Goal: Task Accomplishment & Management: Complete application form

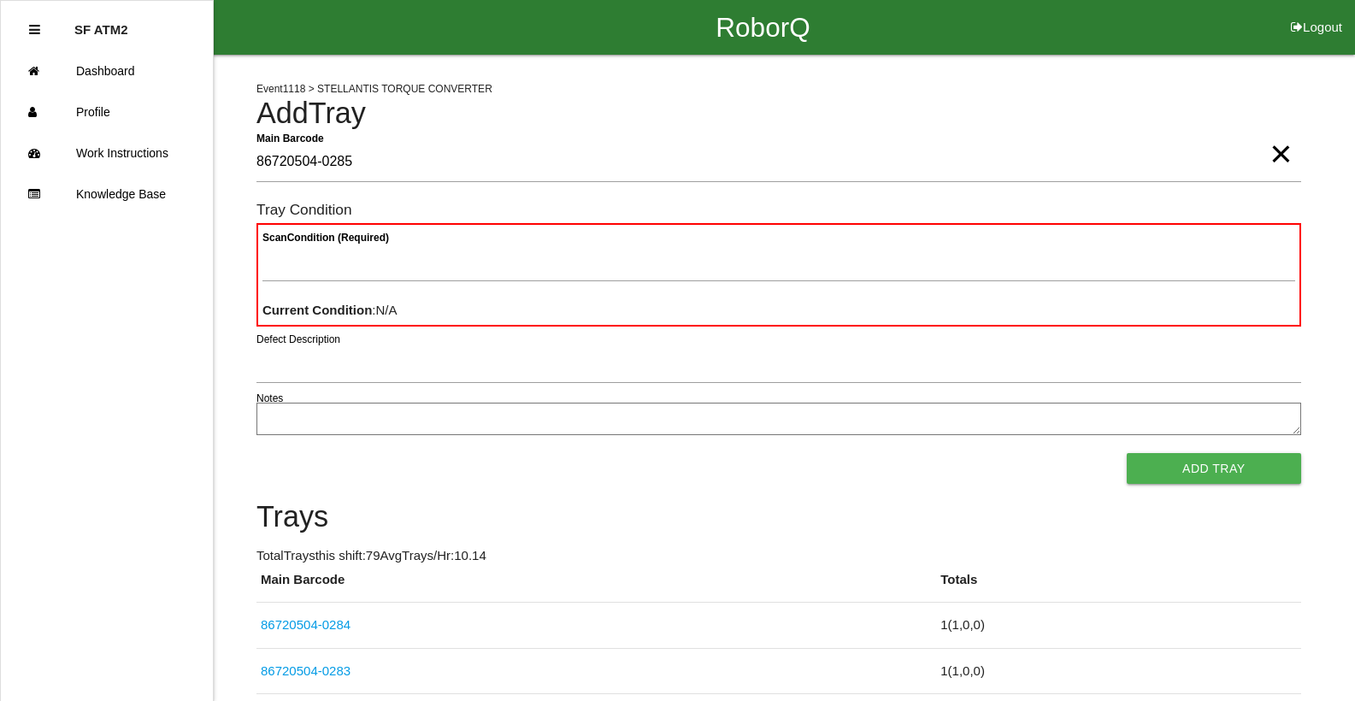
type Barcode "86720504-0285"
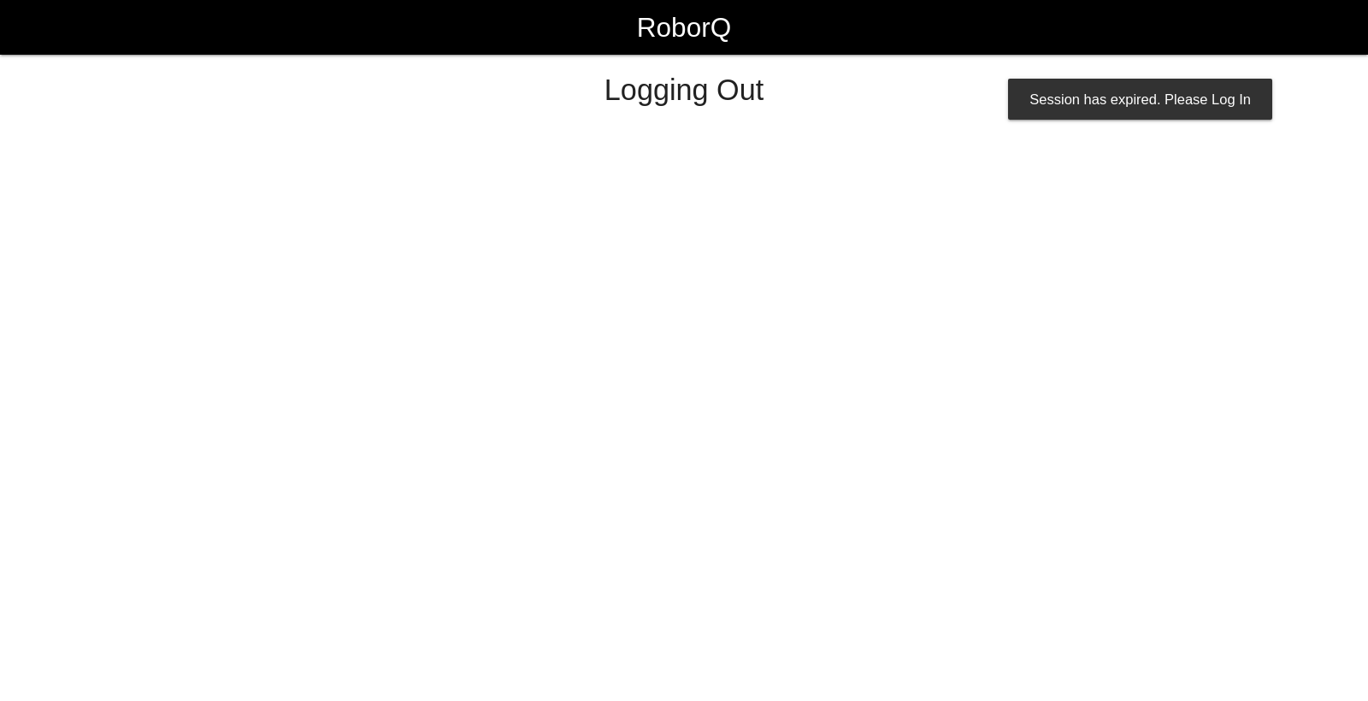
select select "Worker"
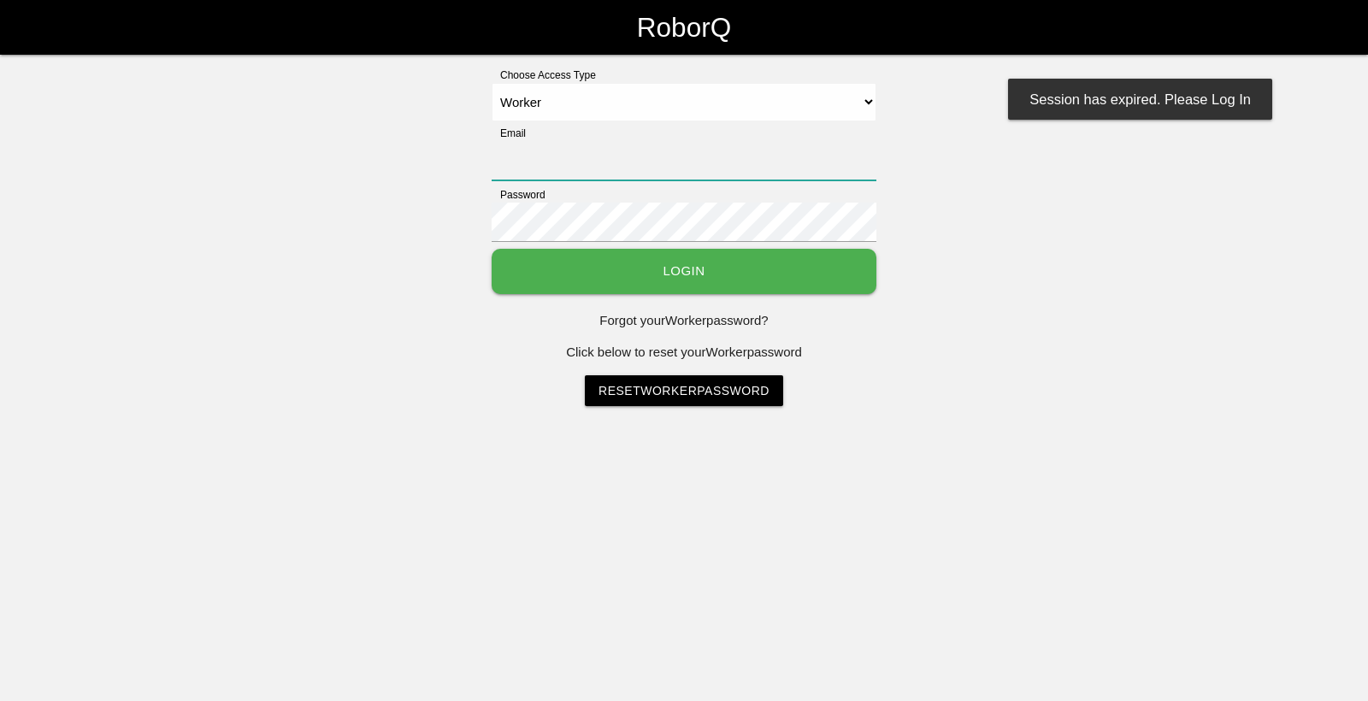
type input "[EMAIL_ADDRESS][DOMAIN_NAME]"
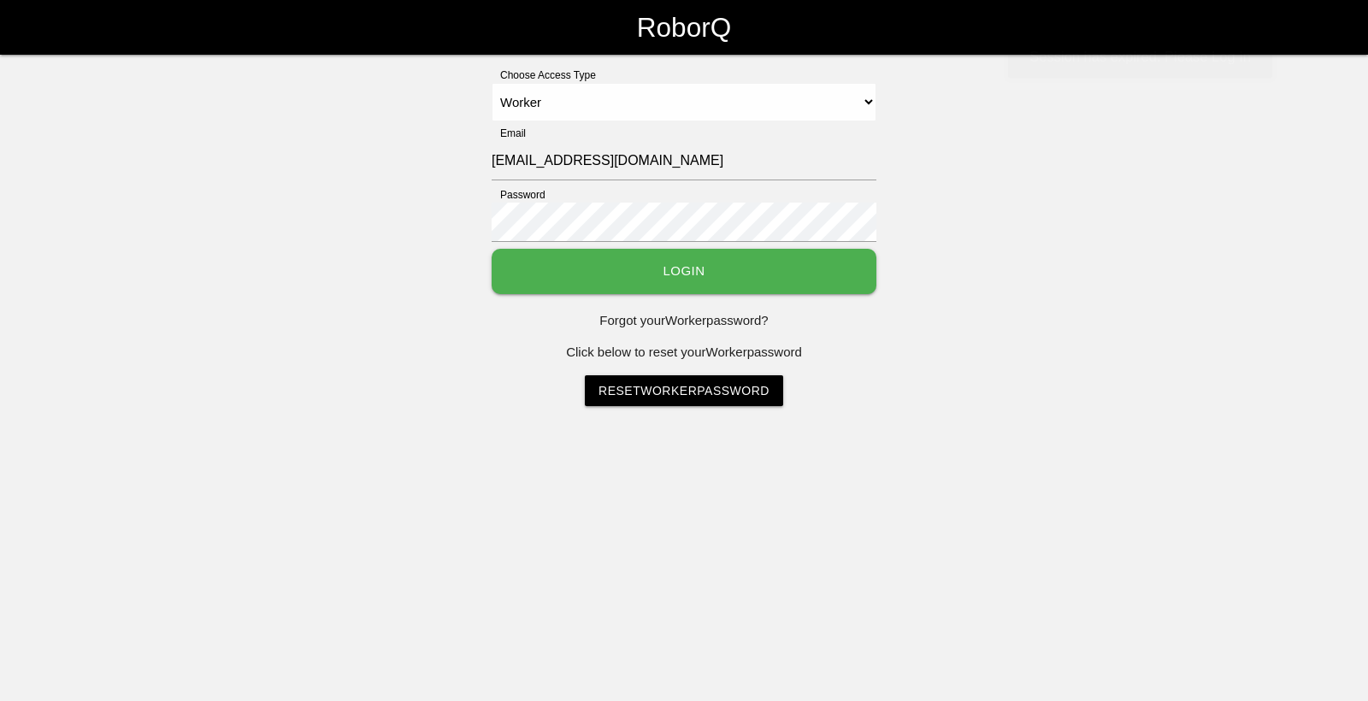
click at [797, 273] on button "Login" at bounding box center [683, 271] width 385 height 45
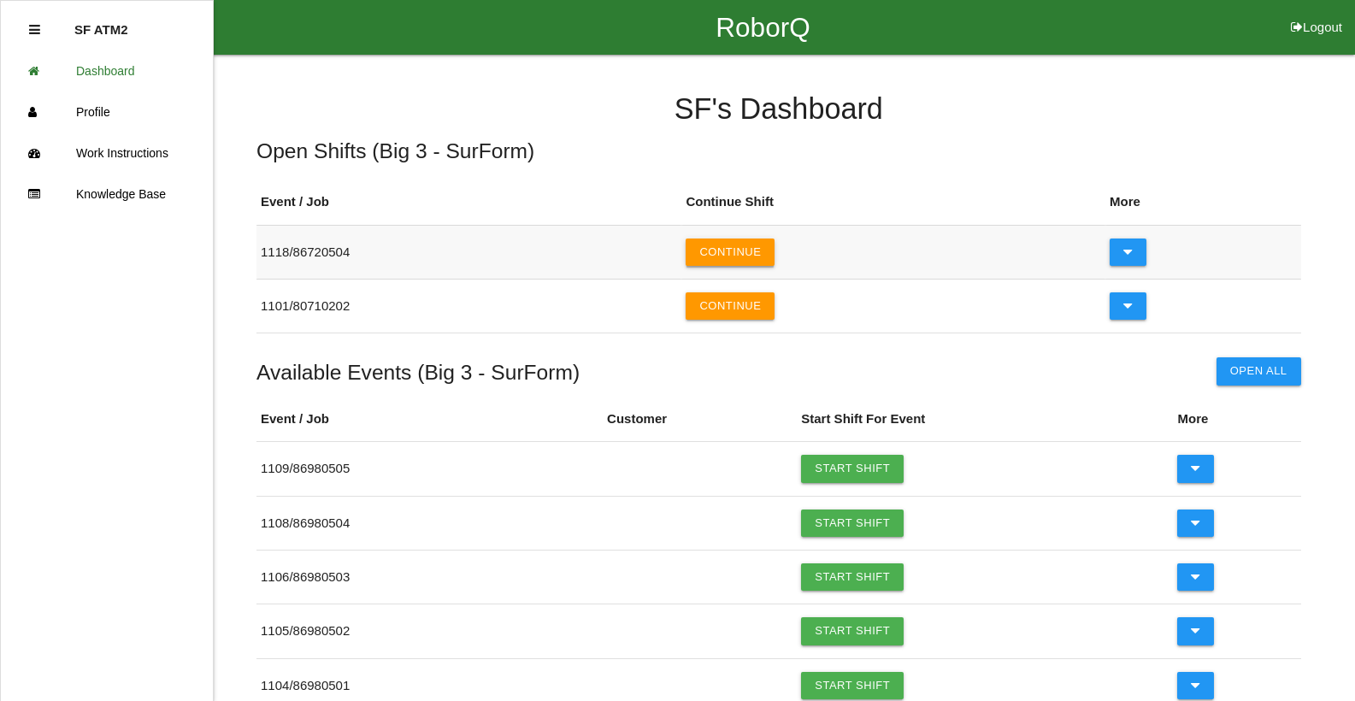
click at [774, 258] on button "Continue" at bounding box center [730, 251] width 89 height 27
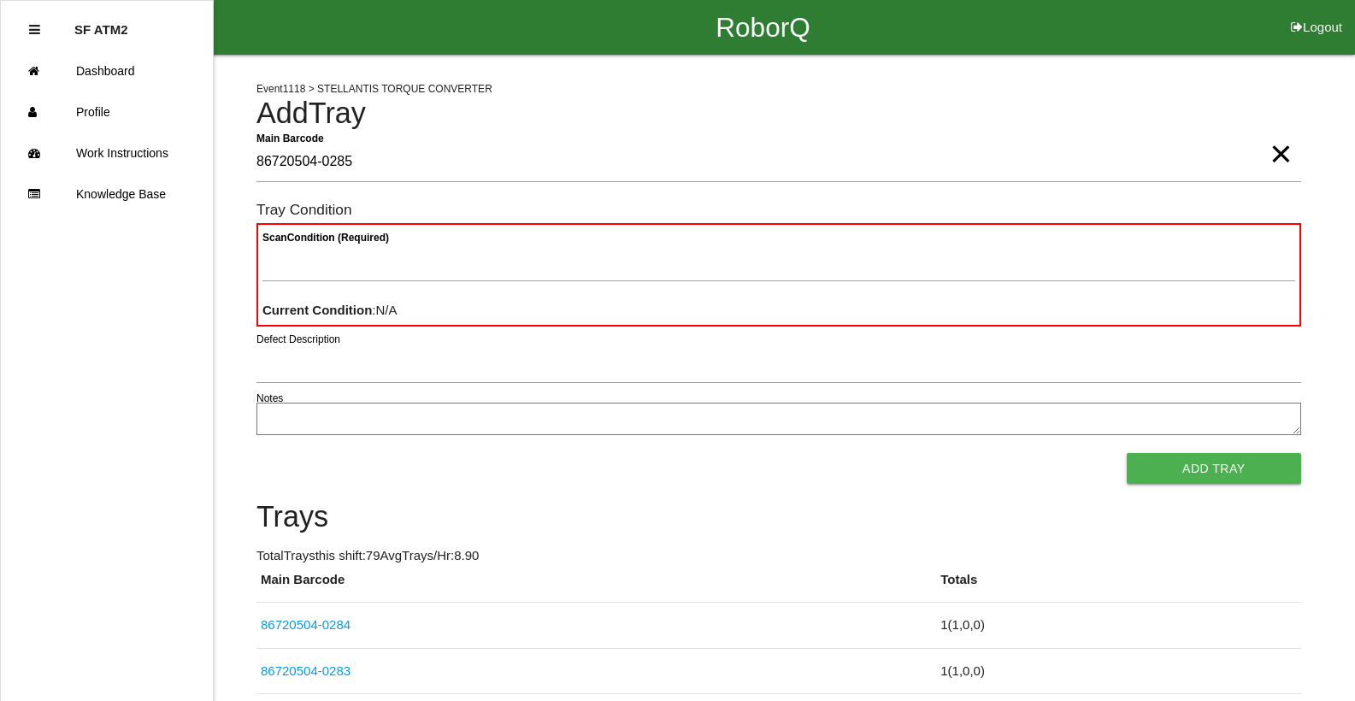
type Barcode "86720504-0285"
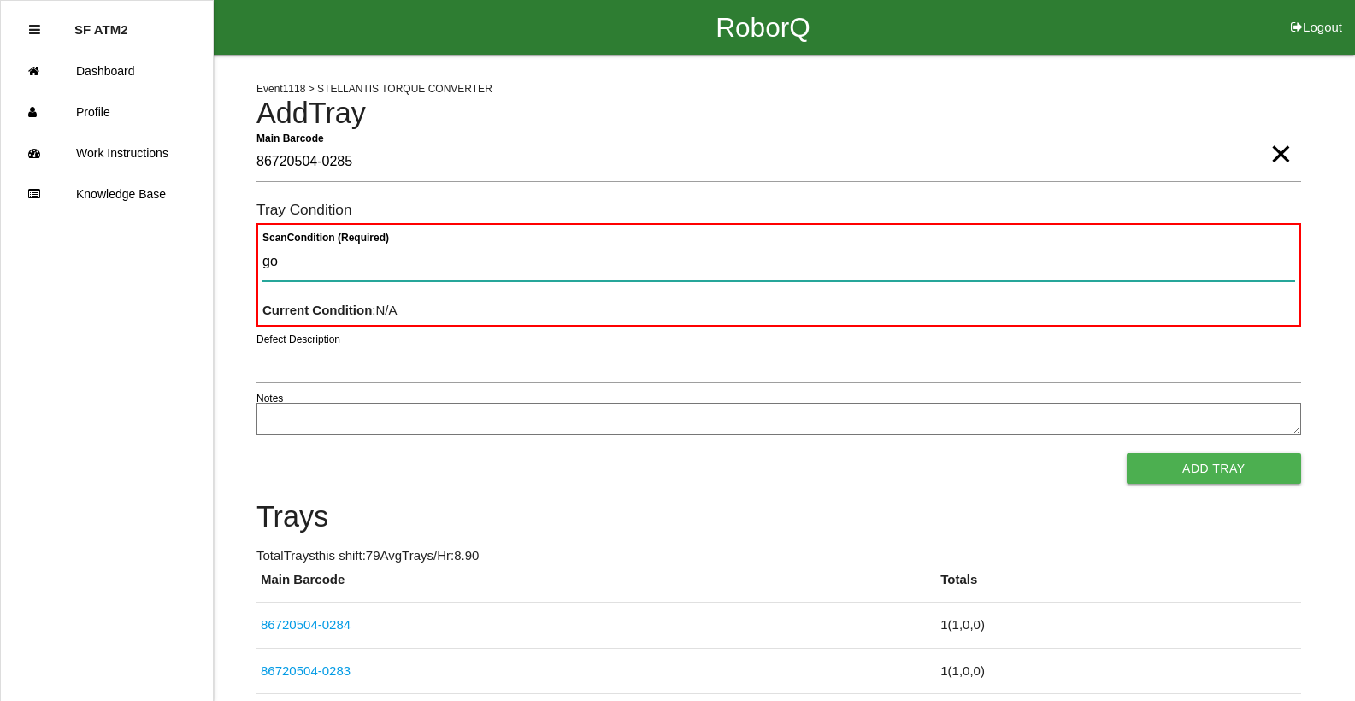
type Condition "goo"
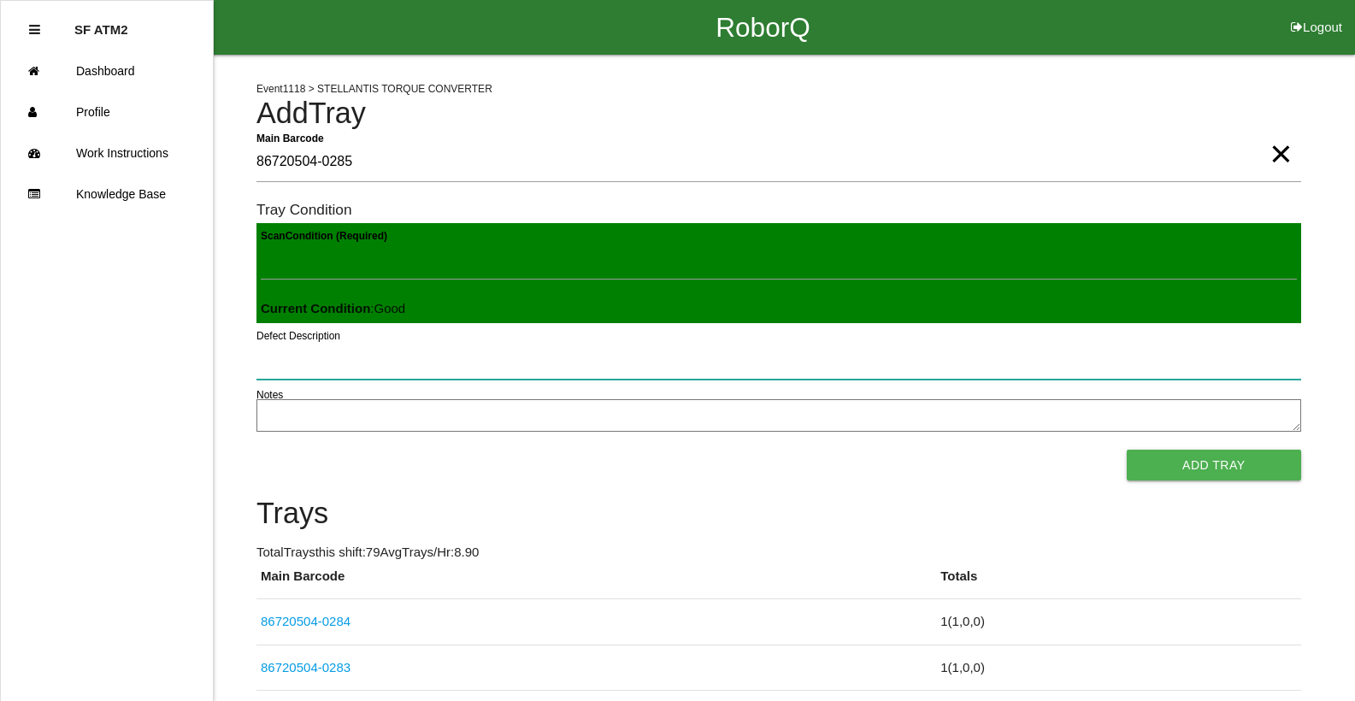
click at [1127, 450] on button "Add Tray" at bounding box center [1214, 465] width 174 height 31
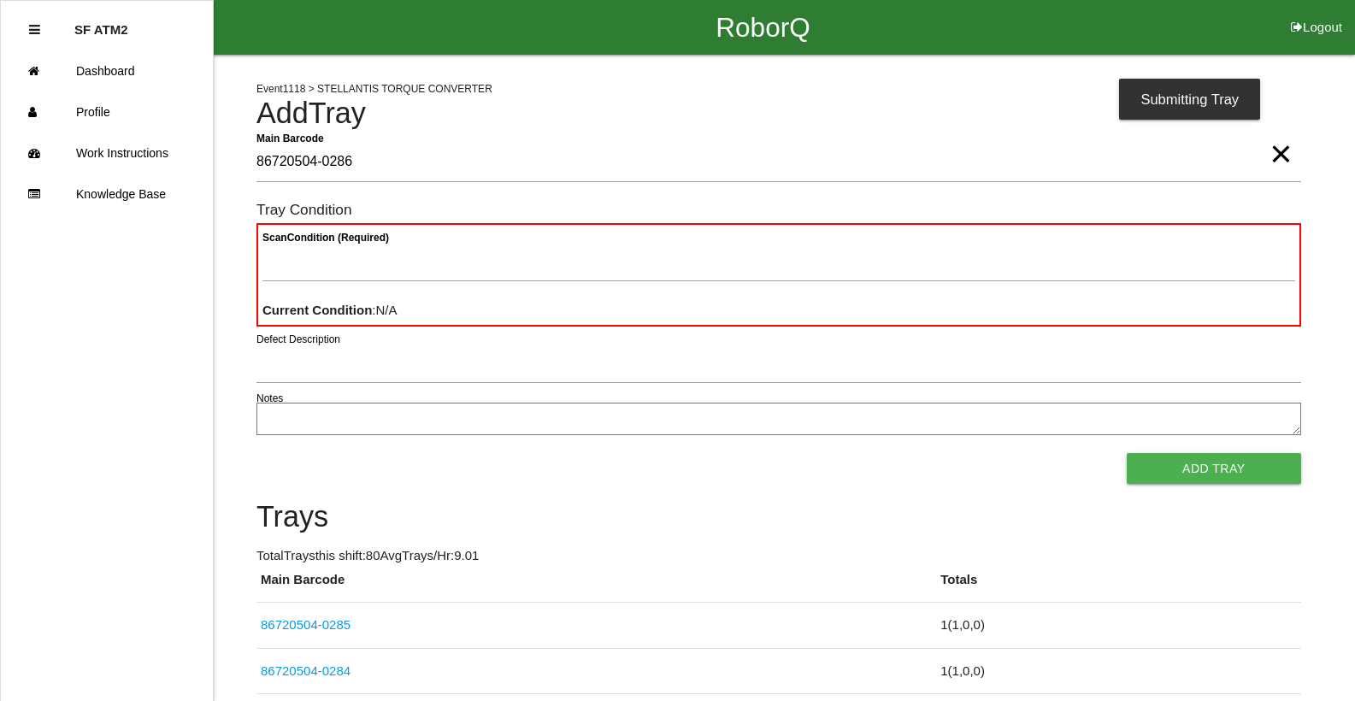
type Barcode "86720504-0286"
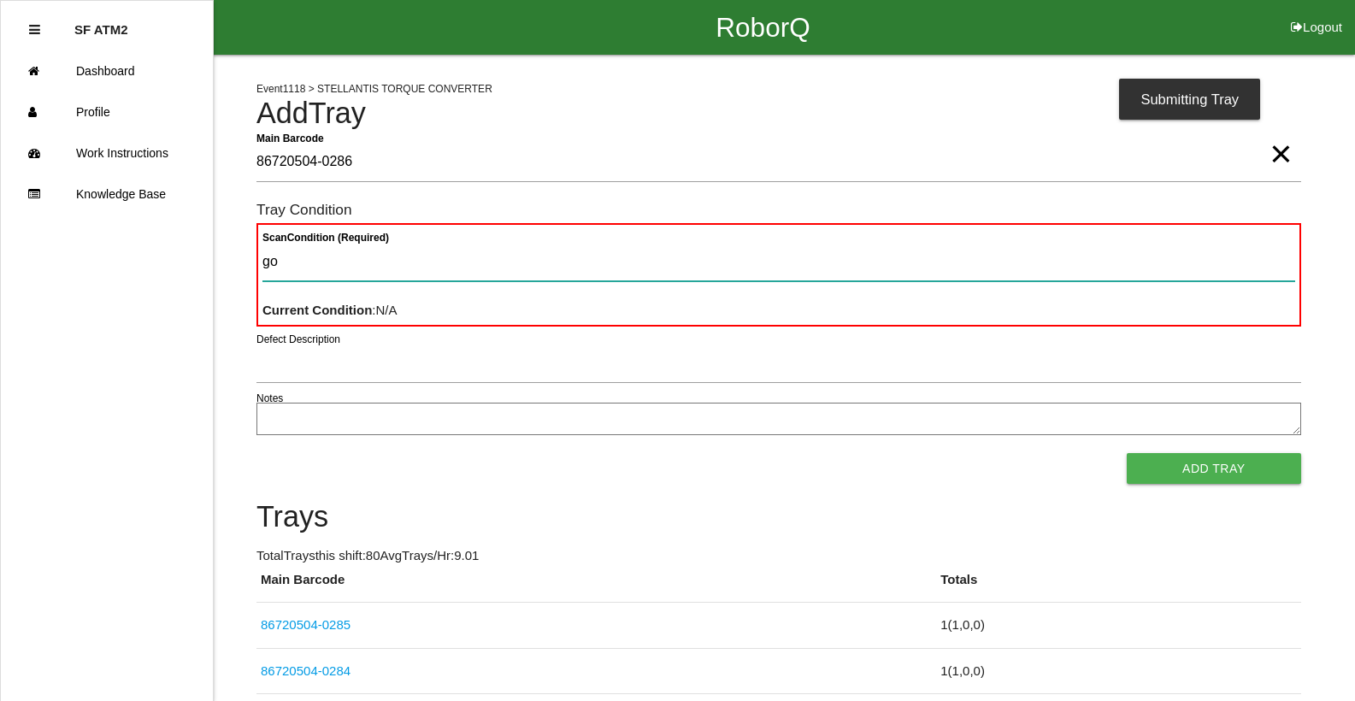
type Condition "goo"
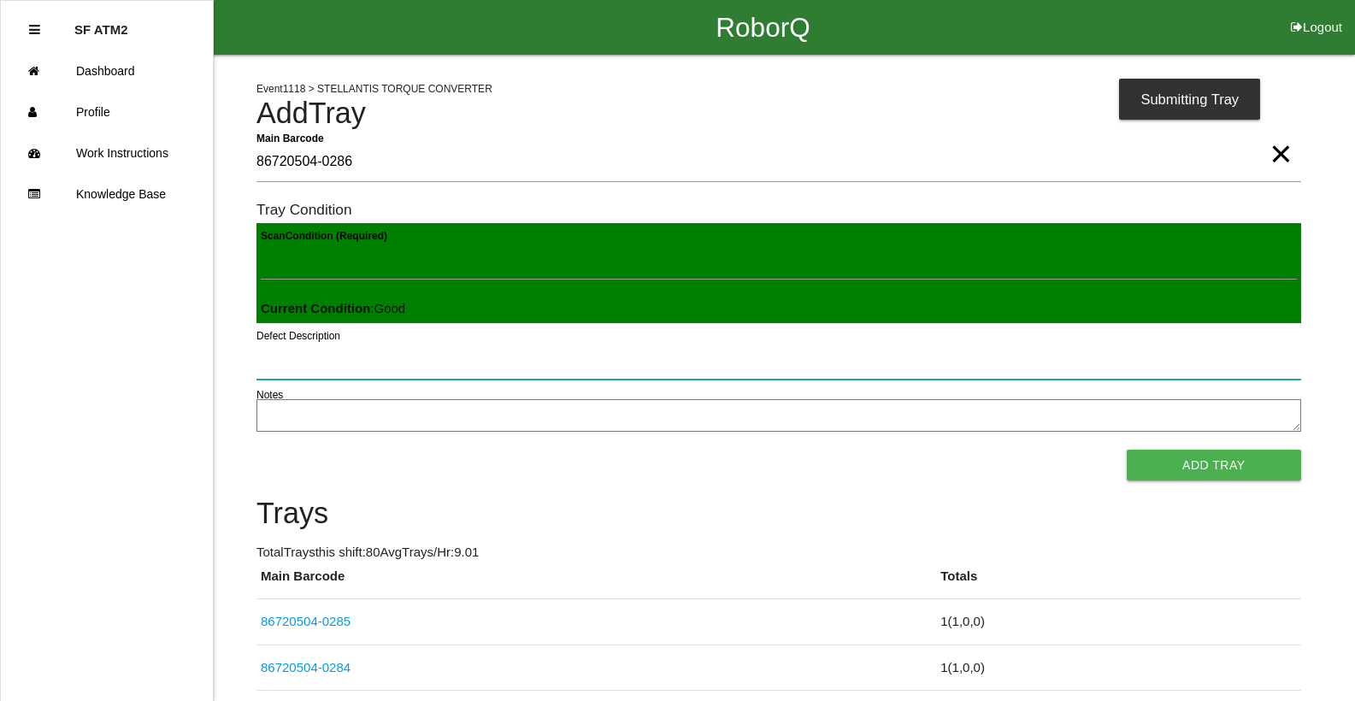
click at [1127, 450] on button "Add Tray" at bounding box center [1214, 465] width 174 height 31
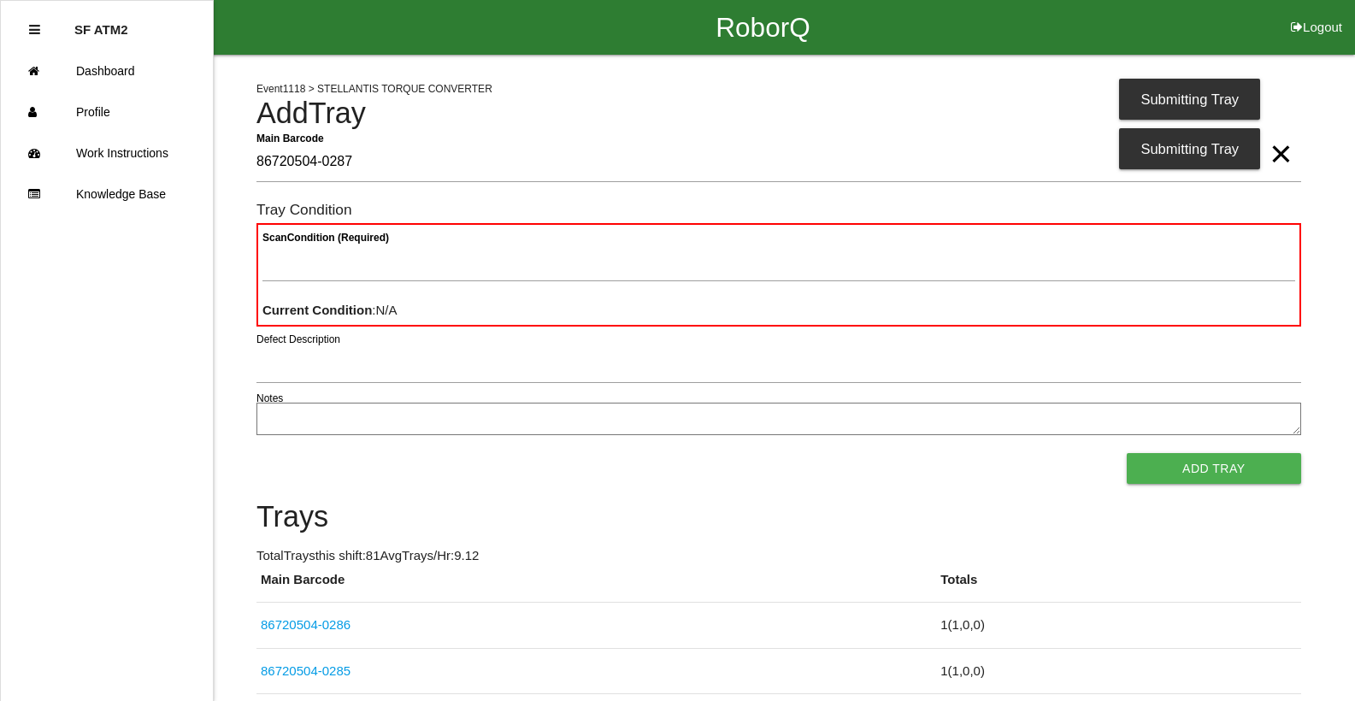
type Barcode "86720504-0287"
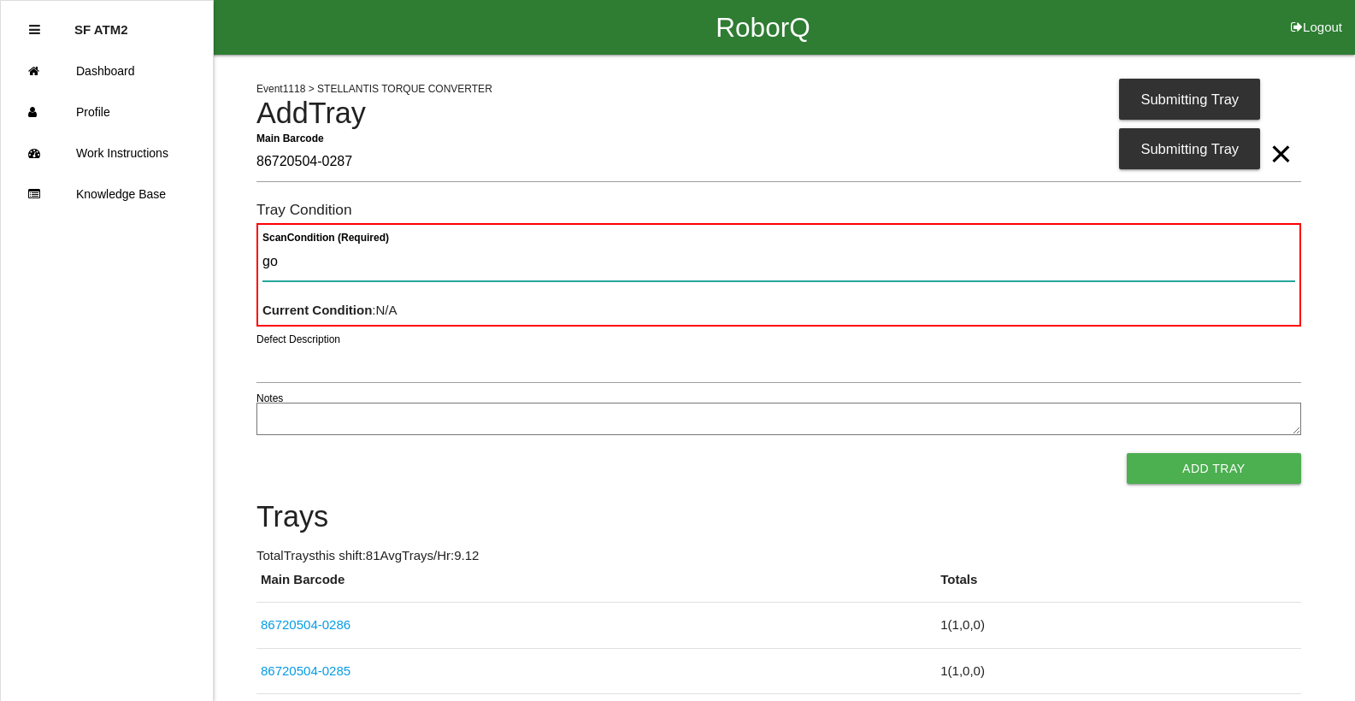
type Condition "goo"
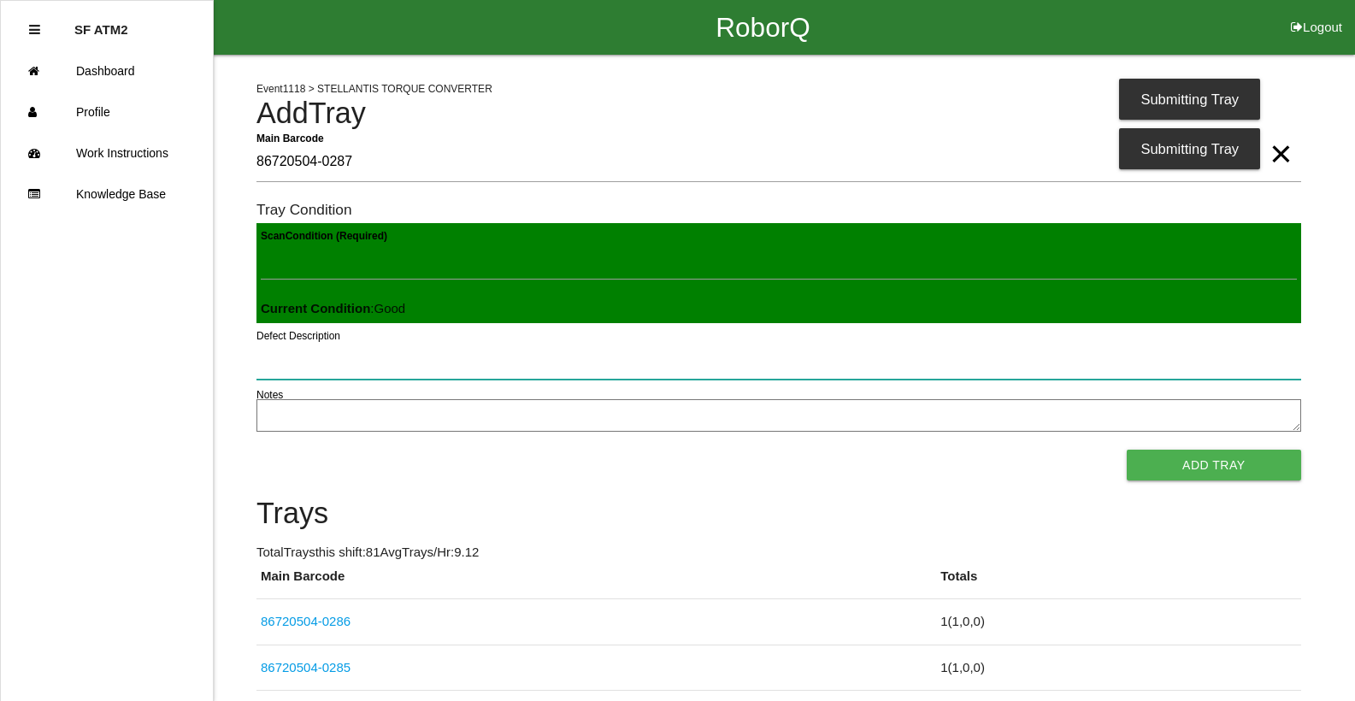
click at [1127, 450] on button "Add Tray" at bounding box center [1214, 465] width 174 height 31
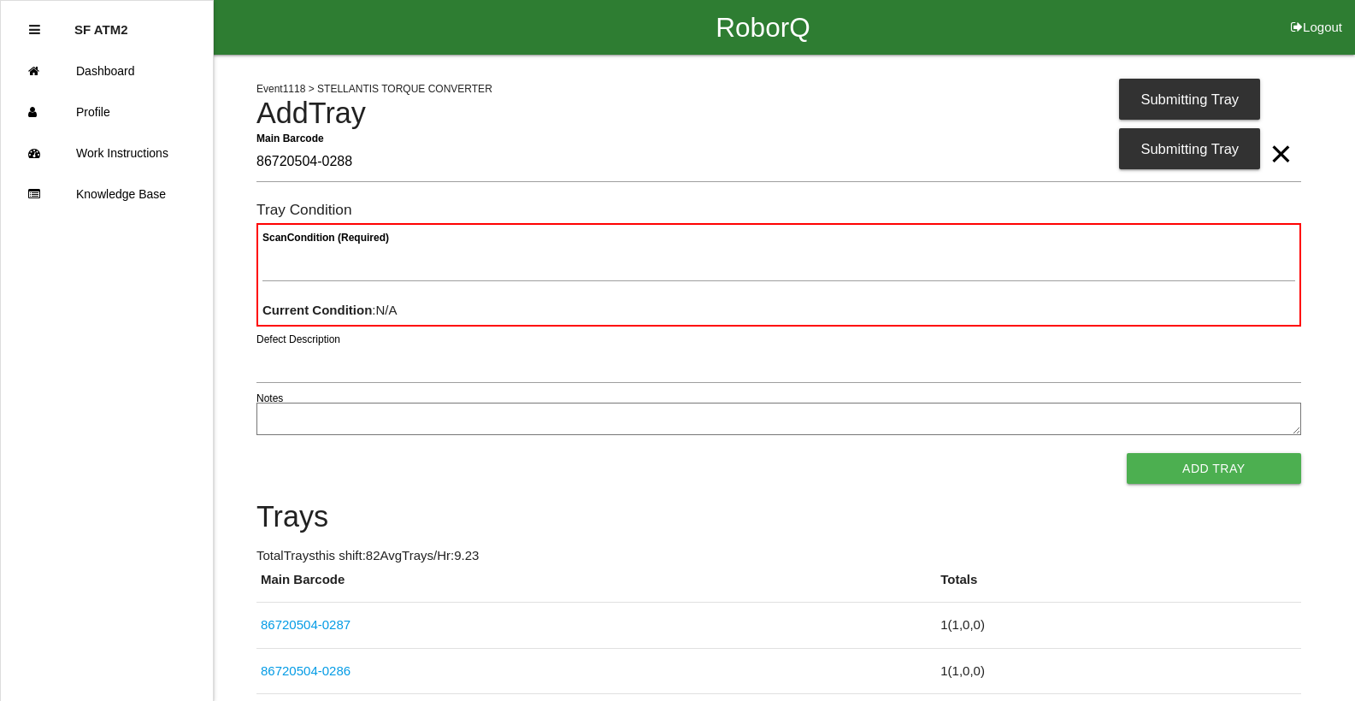
type Barcode "86720504-0288"
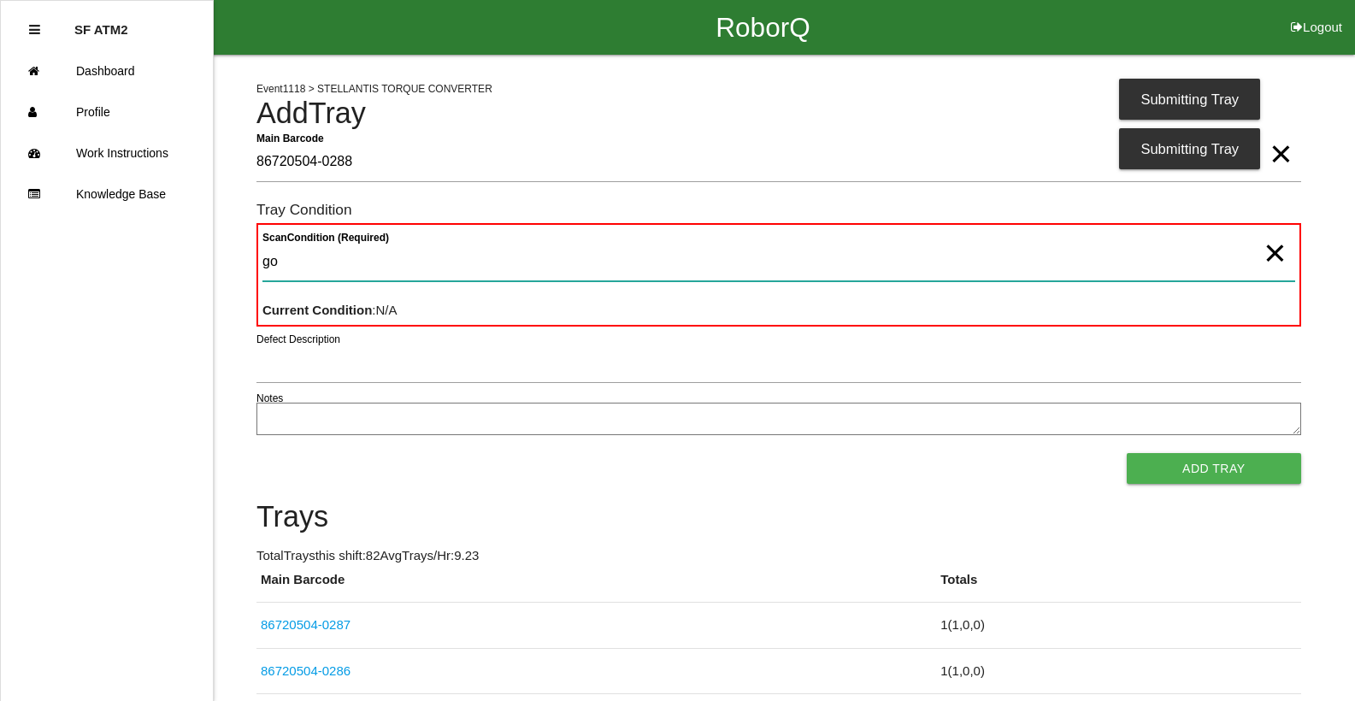
type Condition "goo"
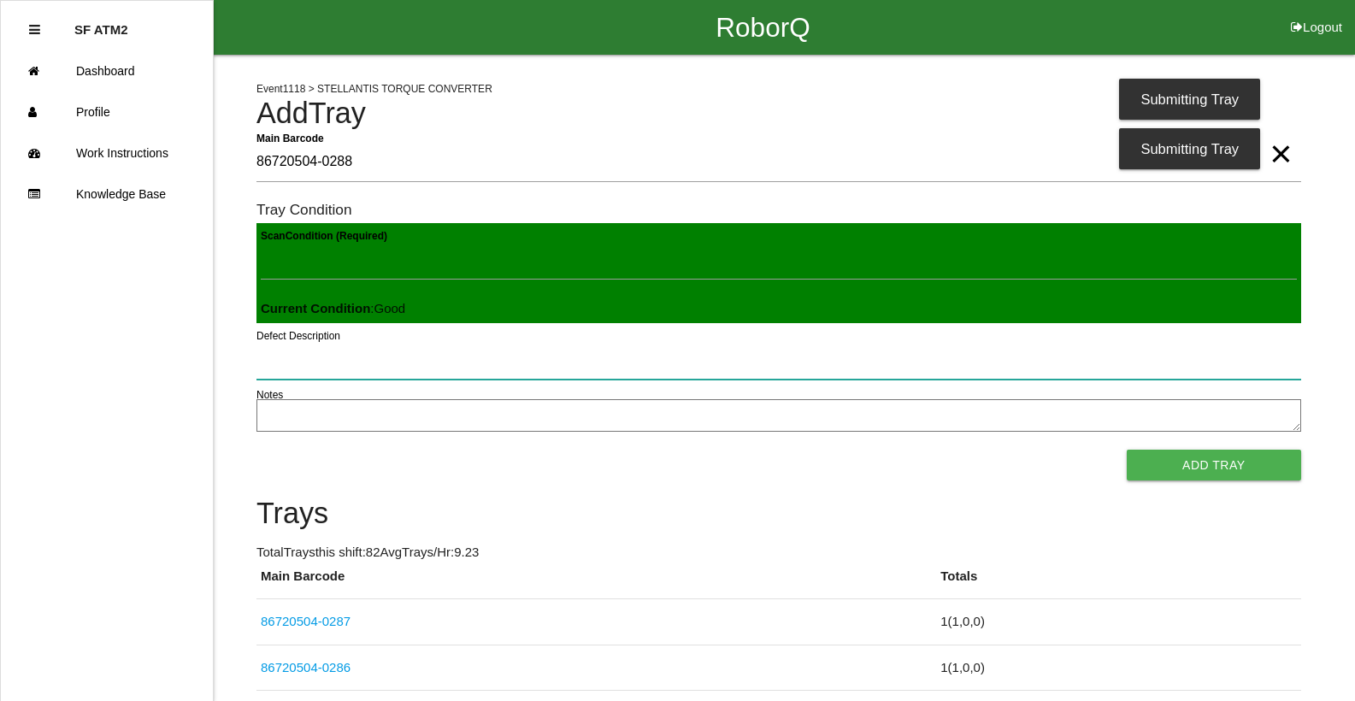
click at [1127, 450] on button "Add Tray" at bounding box center [1214, 465] width 174 height 31
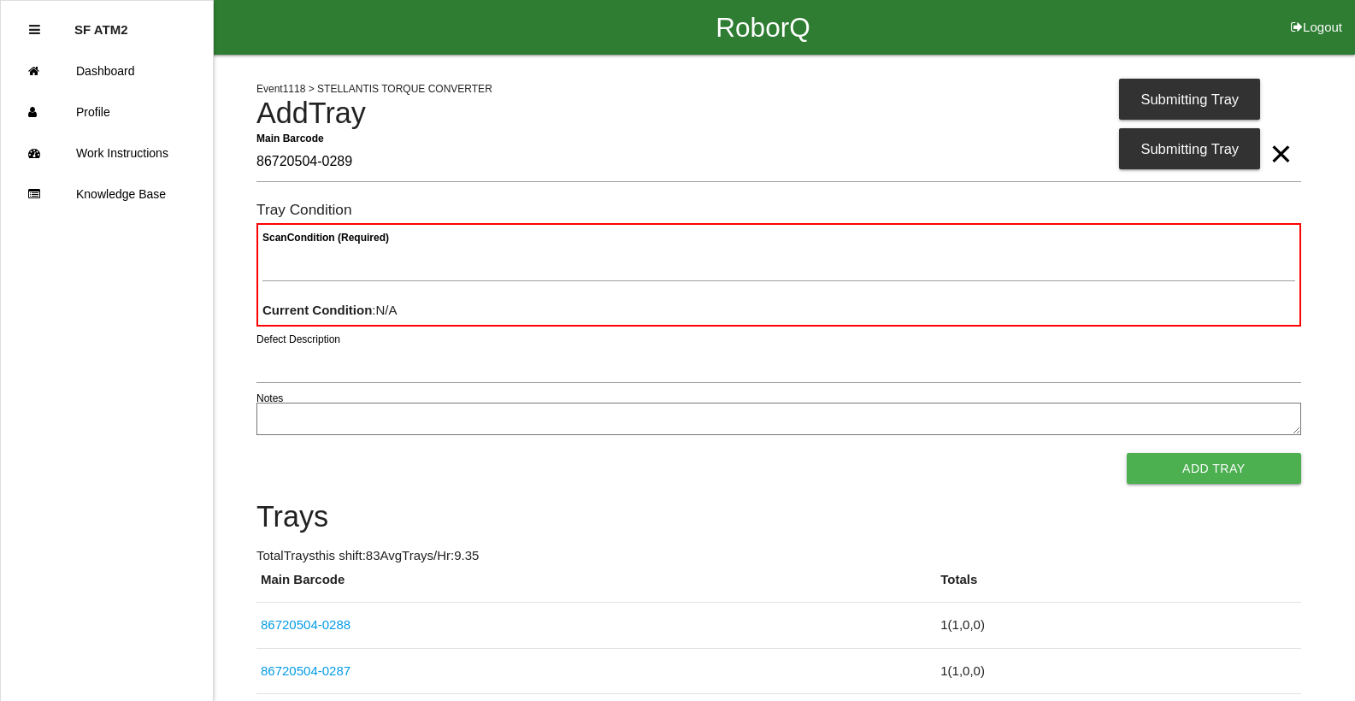
type Barcode "86720504-0289"
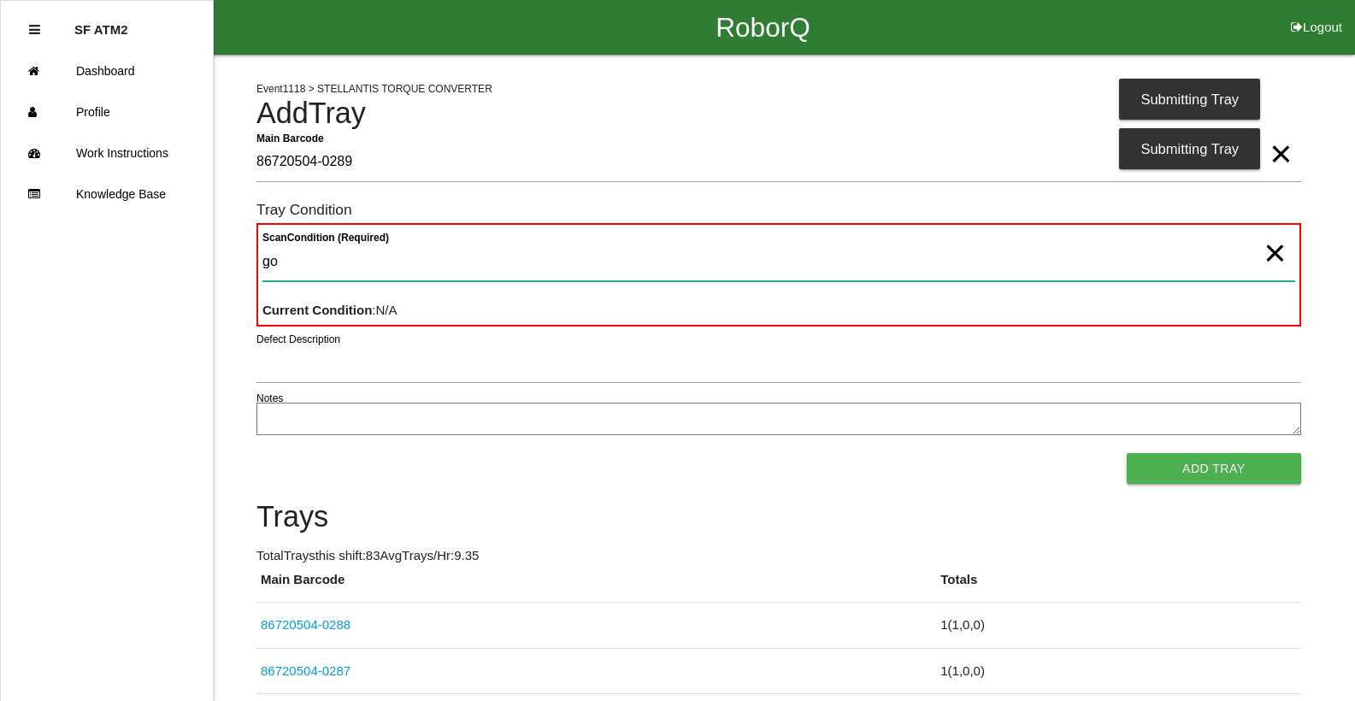
type Condition "goo"
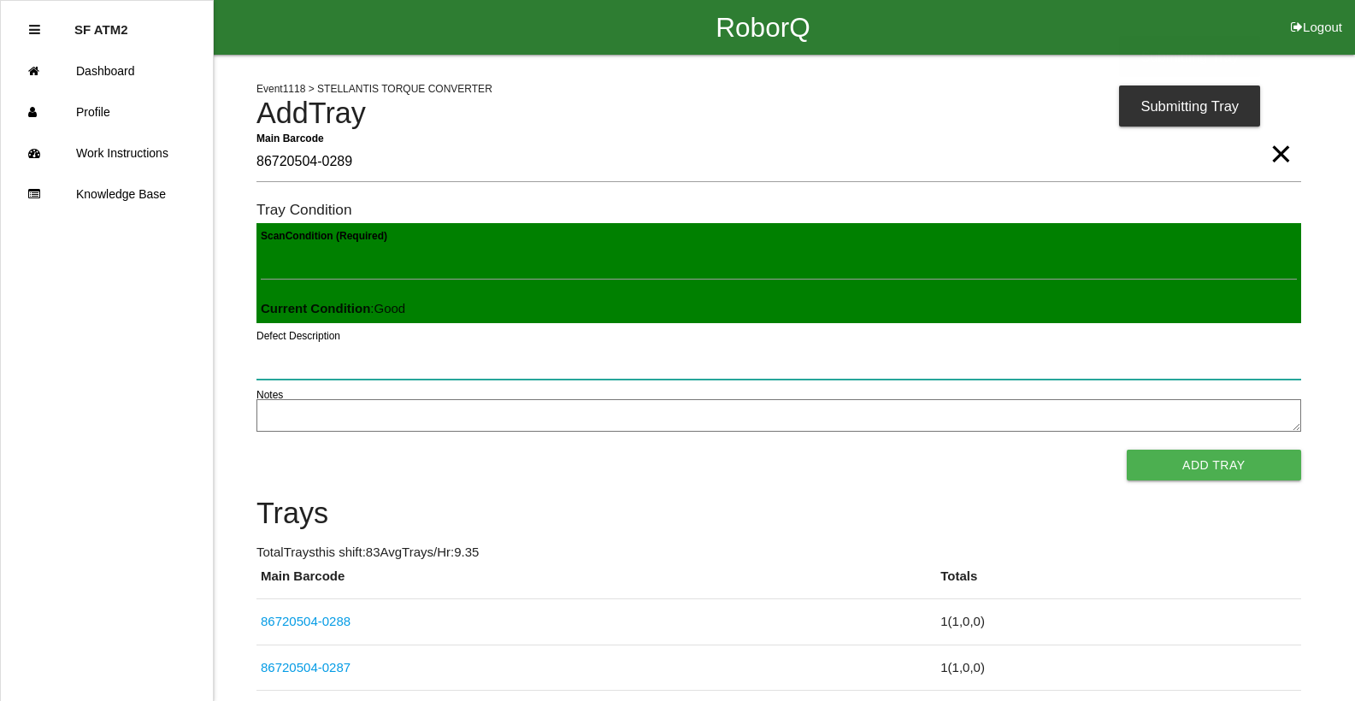
click at [1127, 450] on button "Add Tray" at bounding box center [1214, 465] width 174 height 31
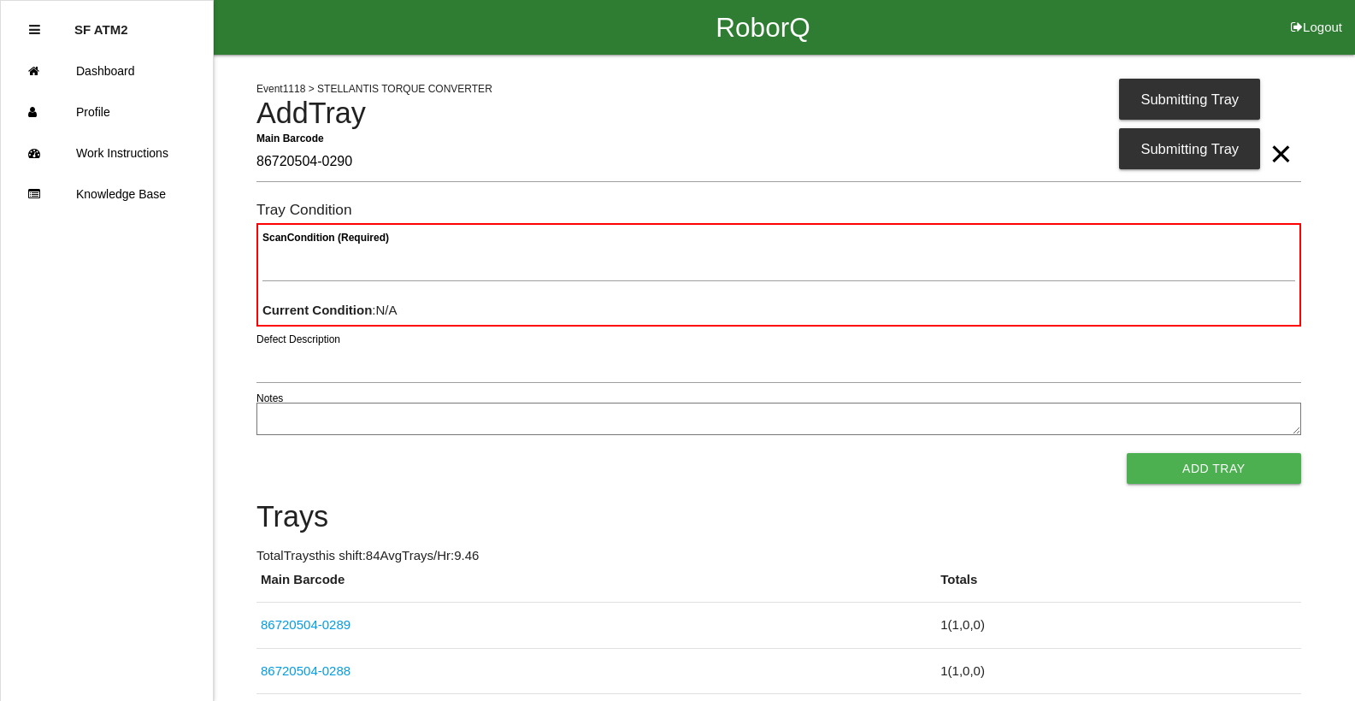
type Barcode "86720504-0290"
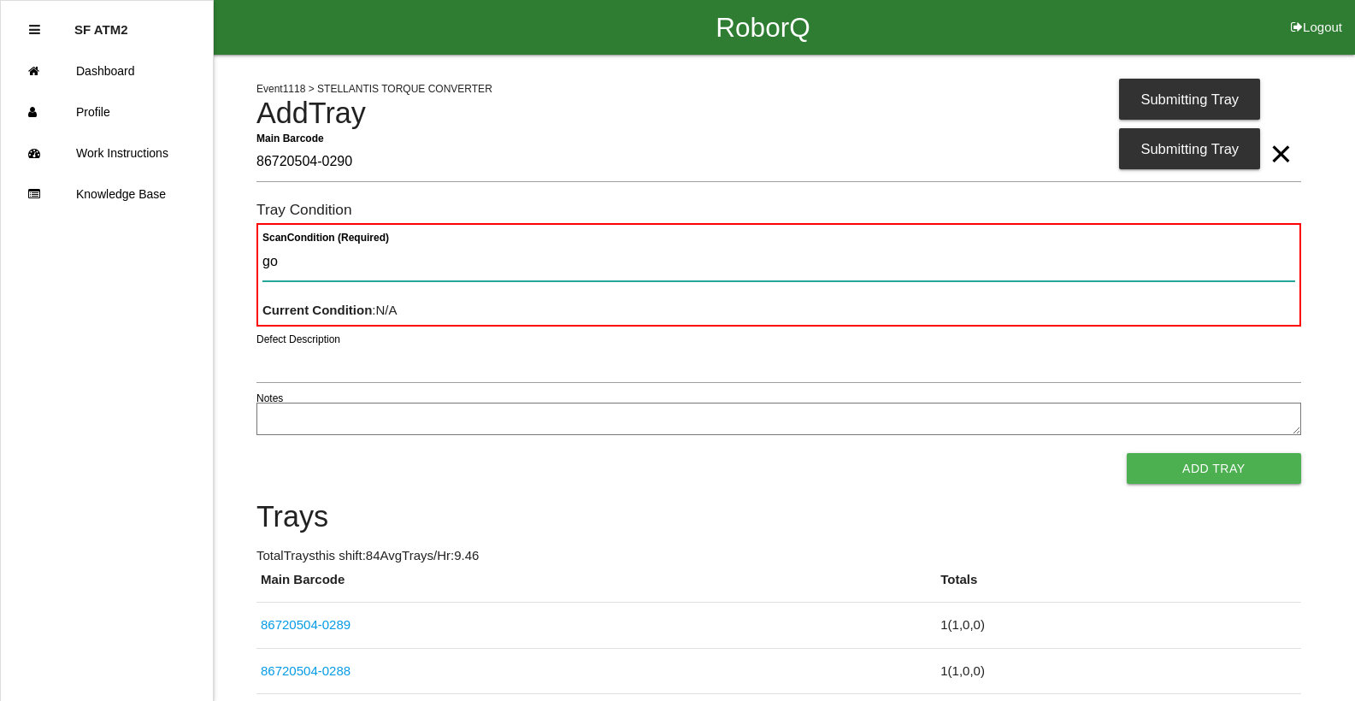
type Condition "goo"
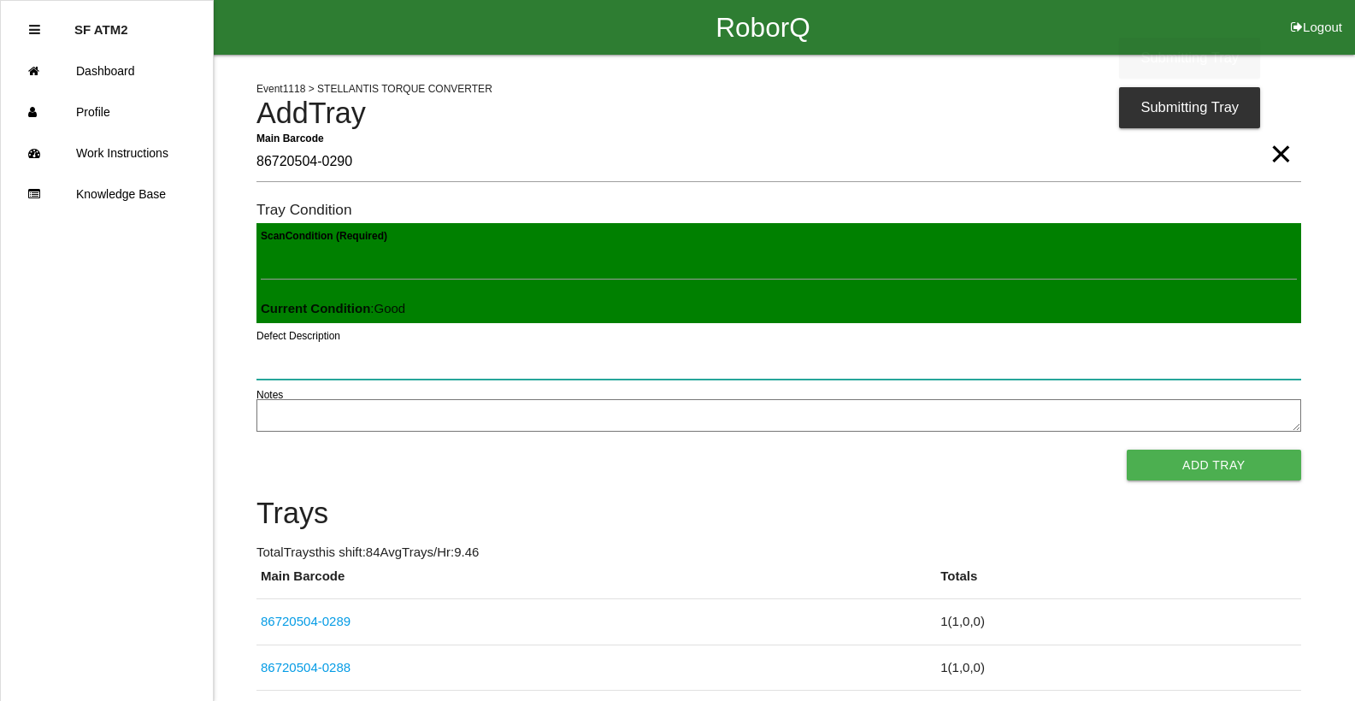
click at [1127, 450] on button "Add Tray" at bounding box center [1214, 465] width 174 height 31
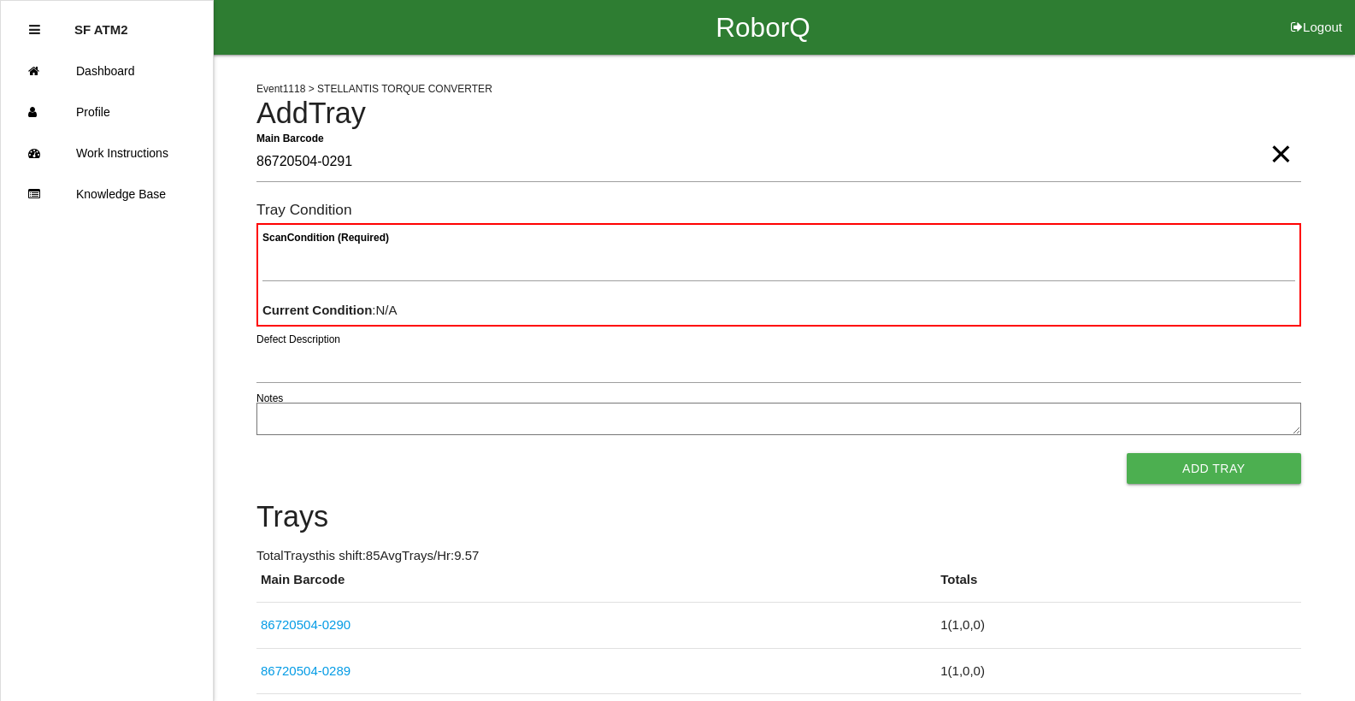
type Barcode "86720504-0291"
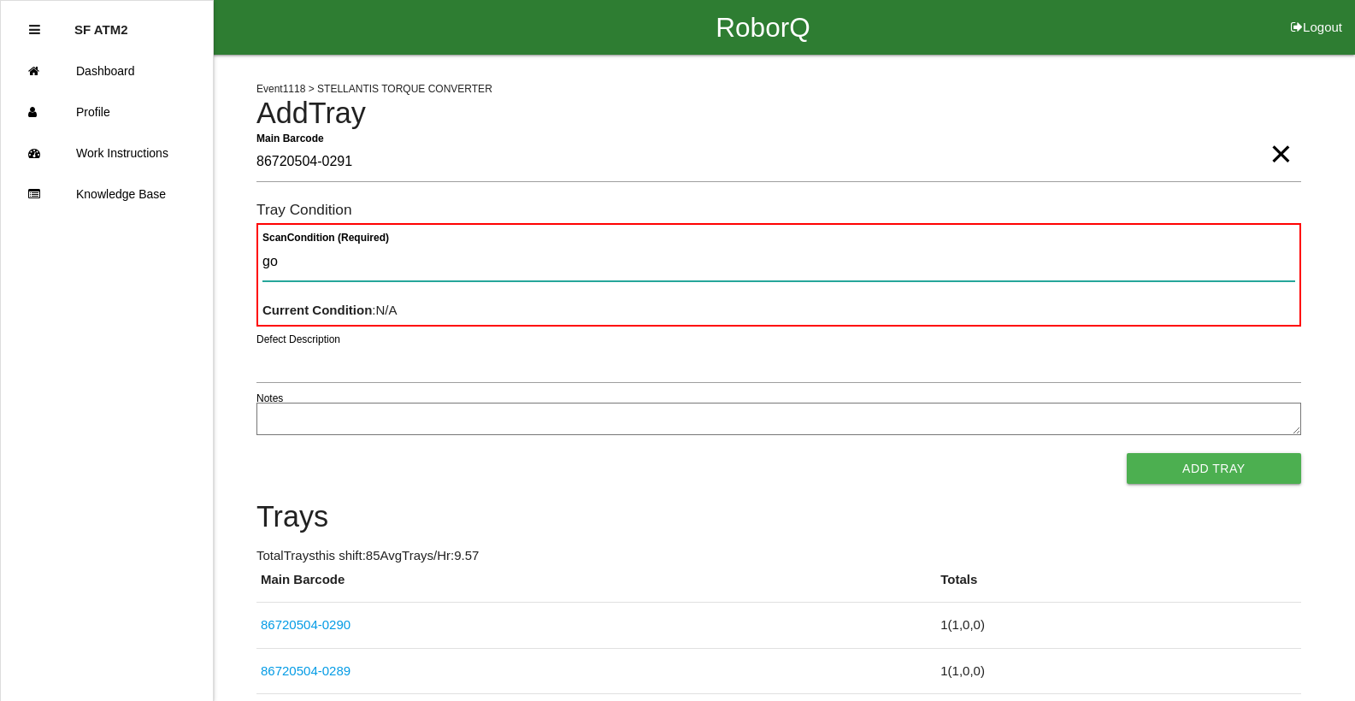
type Condition "goo"
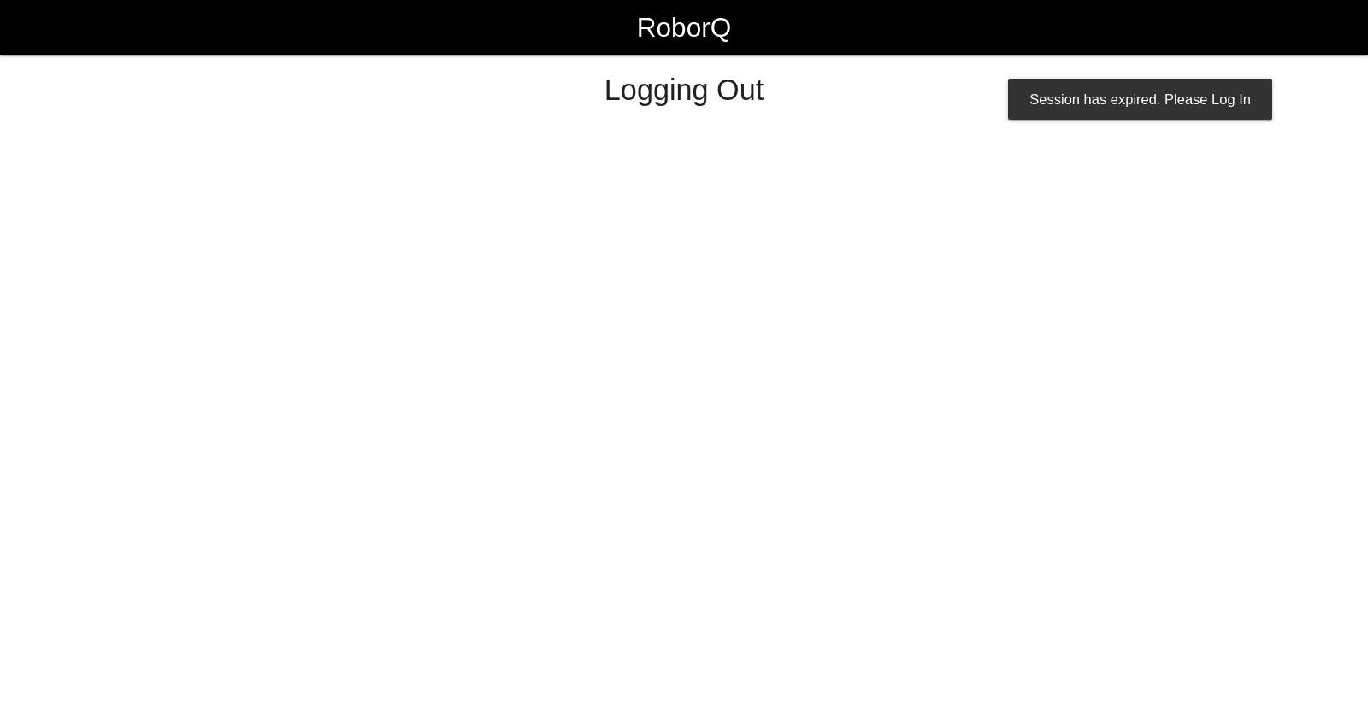
select select "Worker"
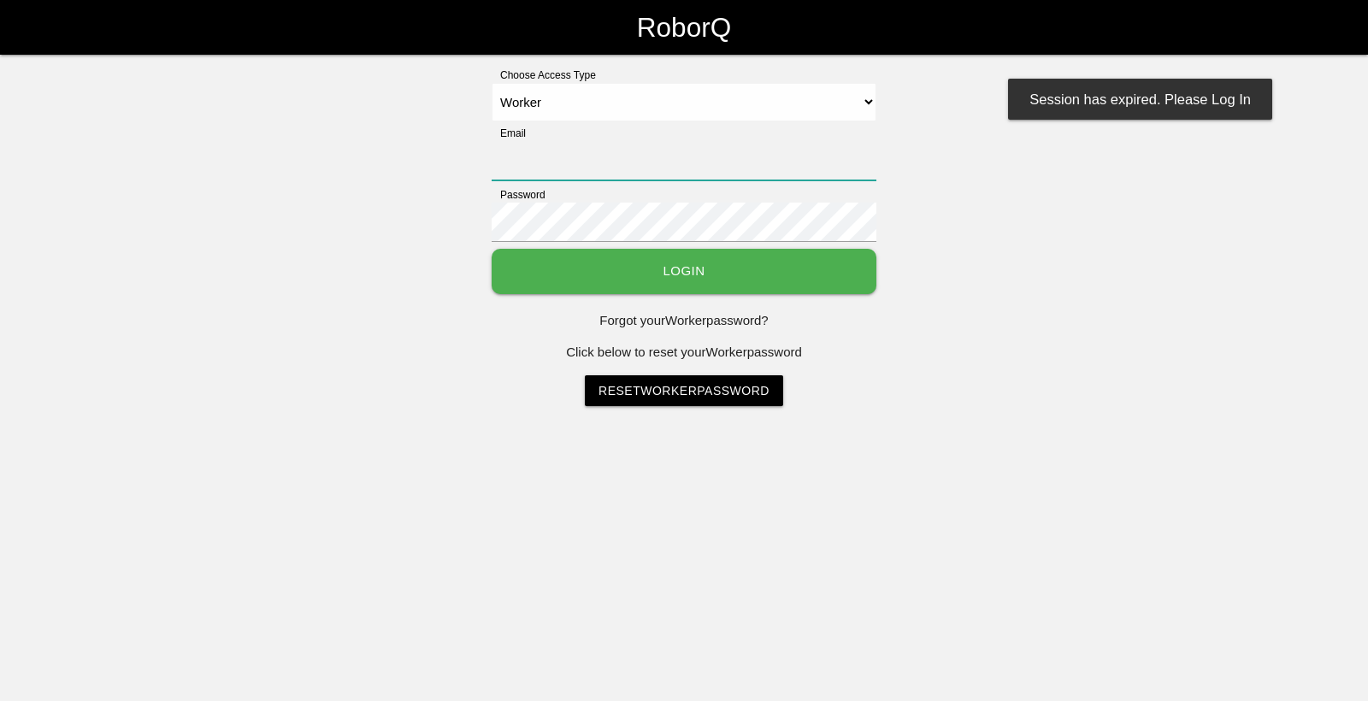
type input "[EMAIL_ADDRESS][DOMAIN_NAME]"
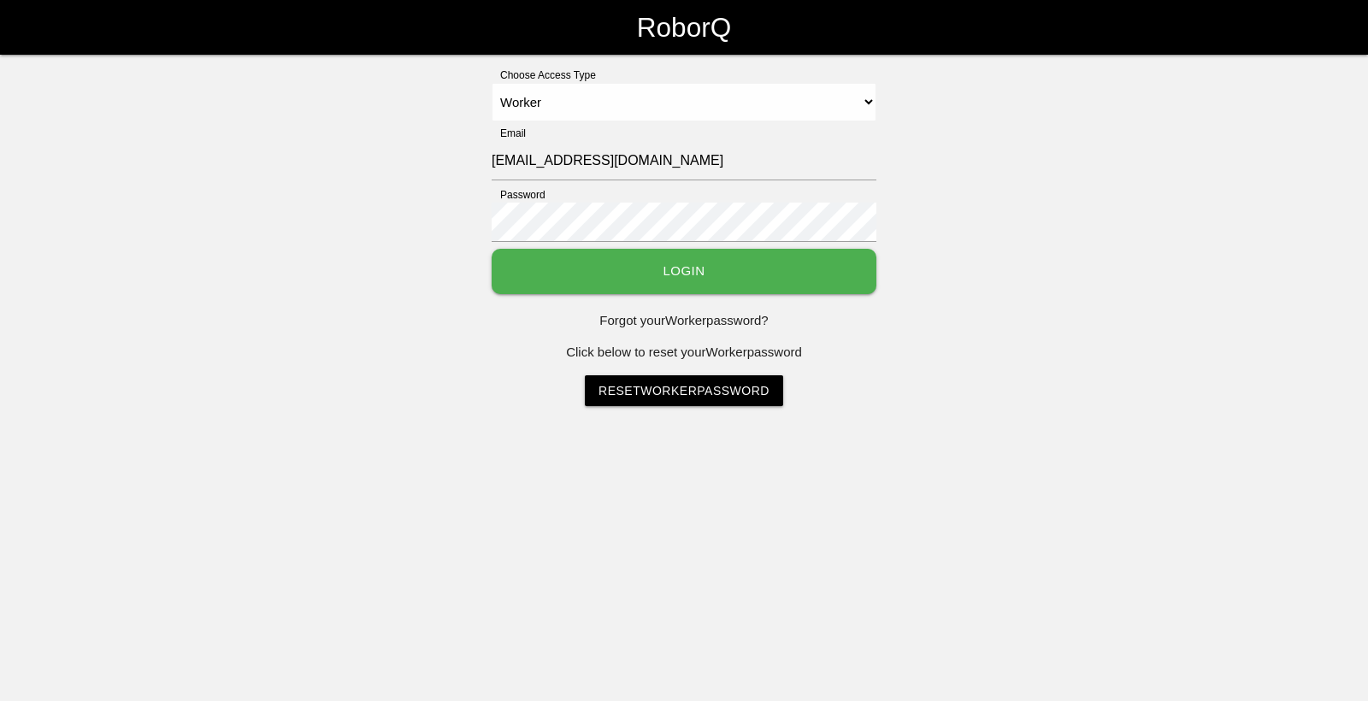
click at [777, 254] on button "Login" at bounding box center [683, 271] width 385 height 45
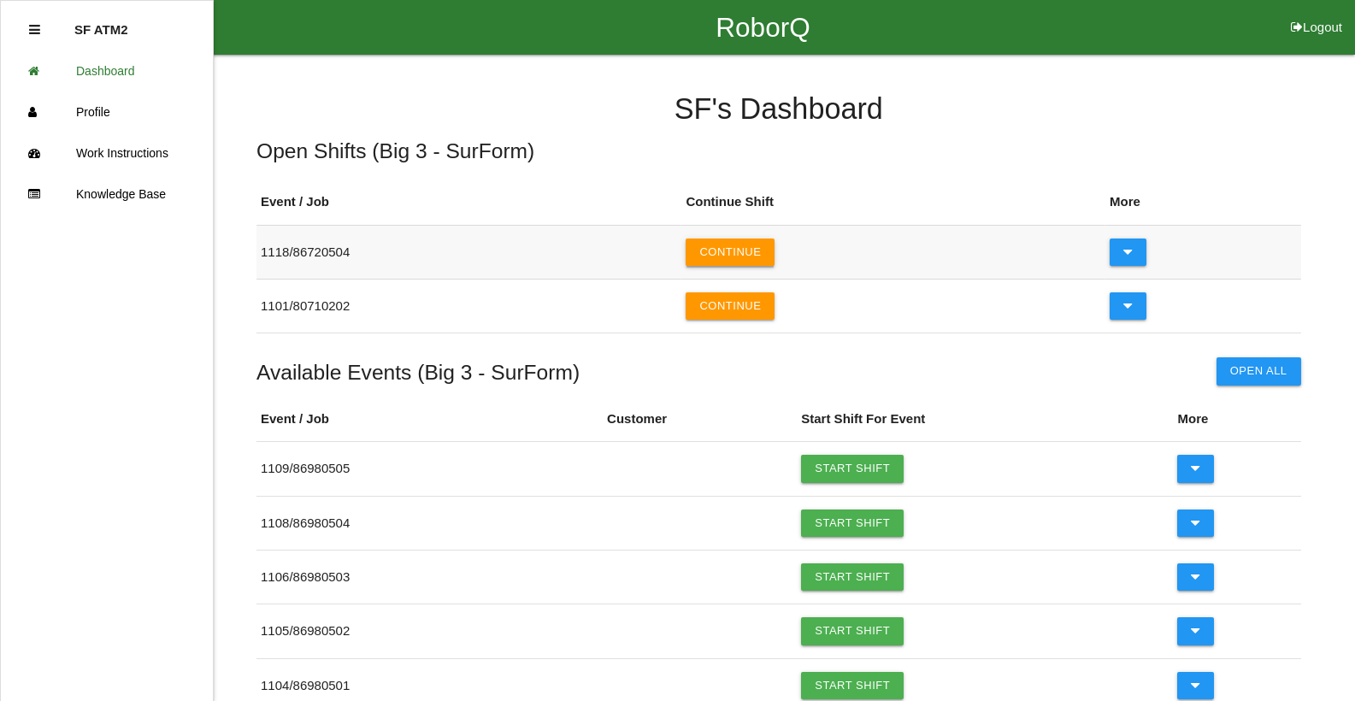
click at [722, 244] on button "Continue" at bounding box center [730, 251] width 89 height 27
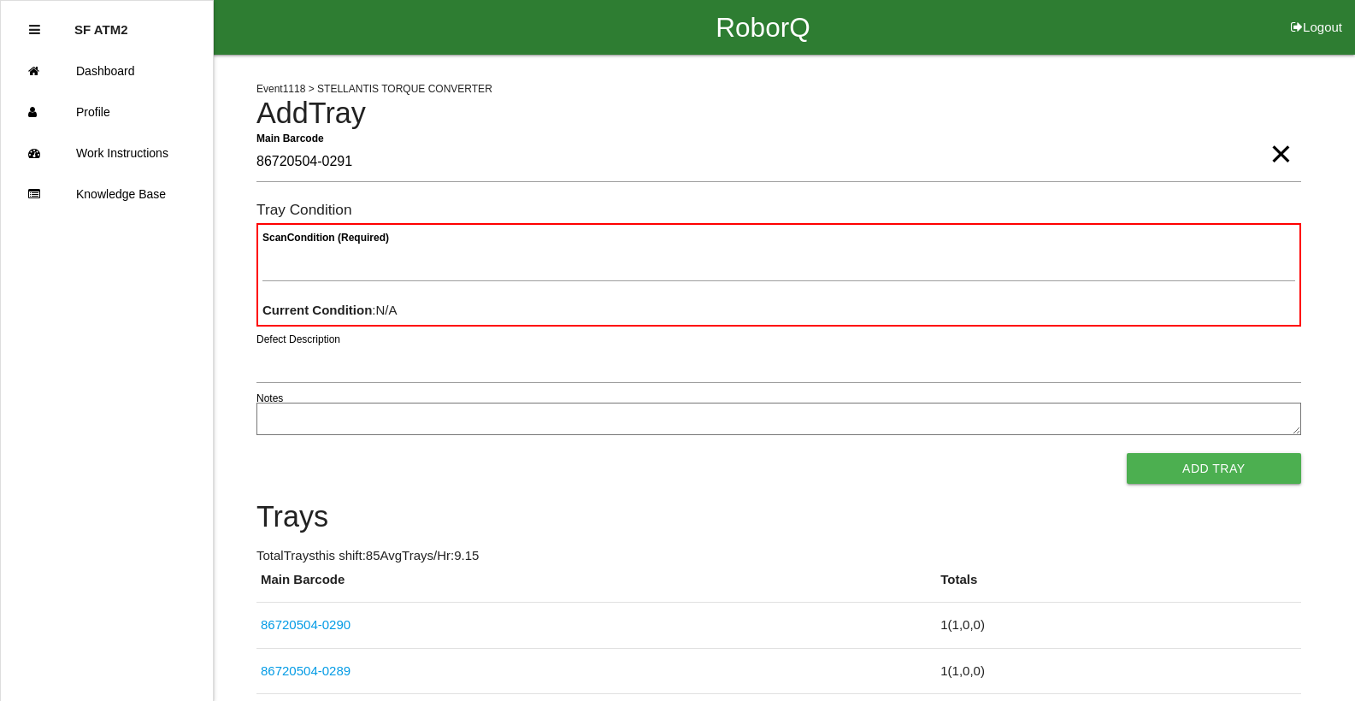
type Barcode "86720504-0291"
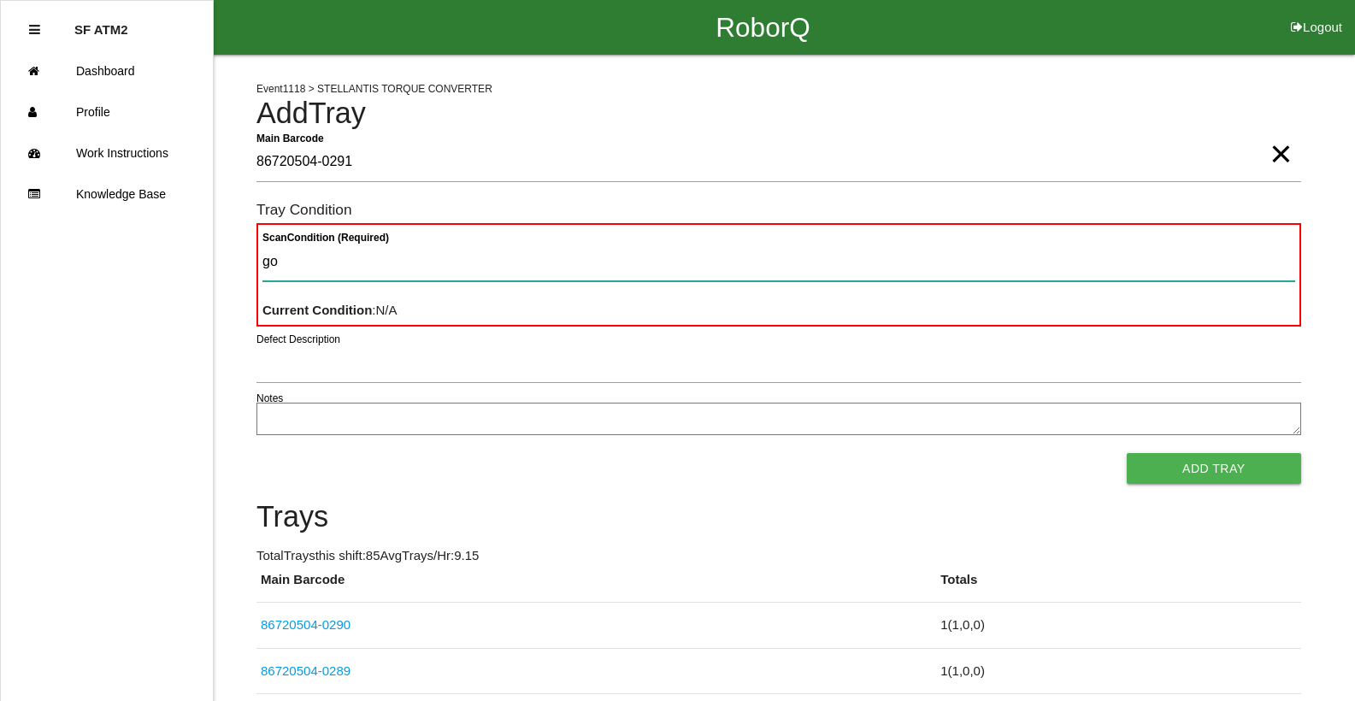
type Condition "goo"
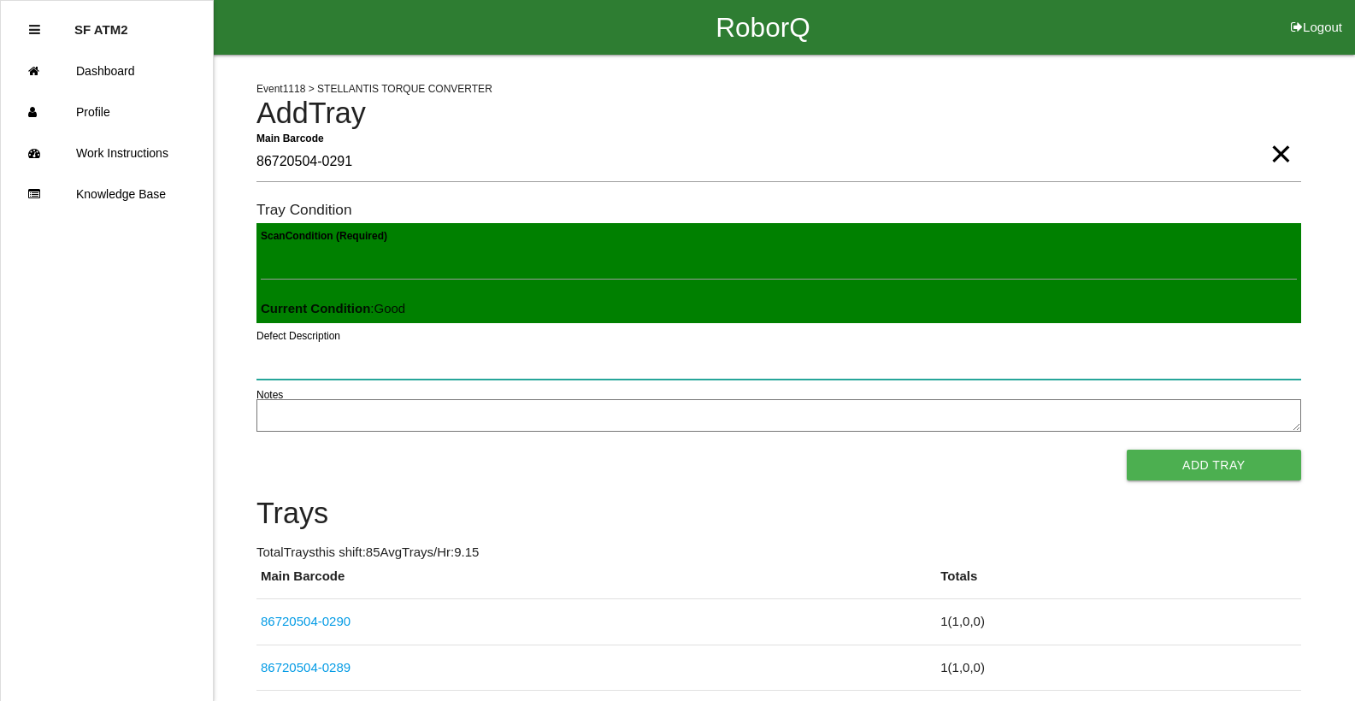
click at [1127, 450] on button "Add Tray" at bounding box center [1214, 465] width 174 height 31
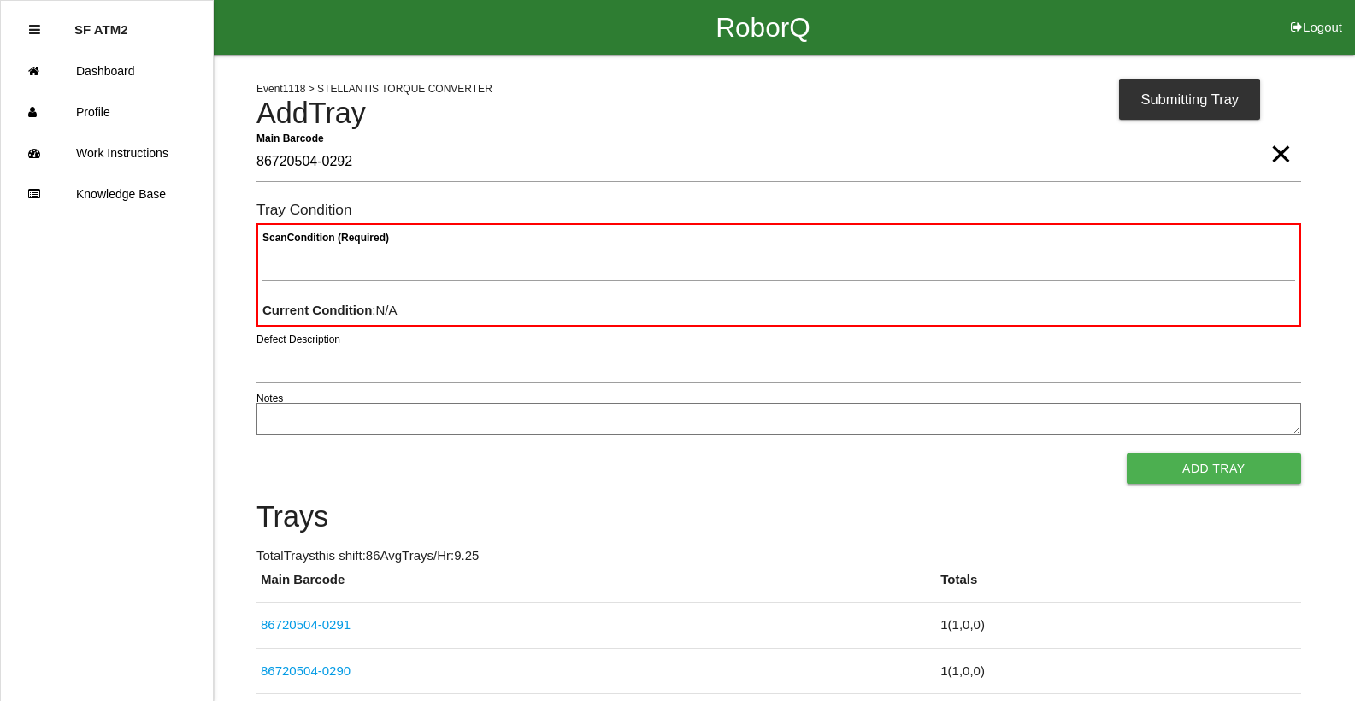
type Barcode "86720504-0292"
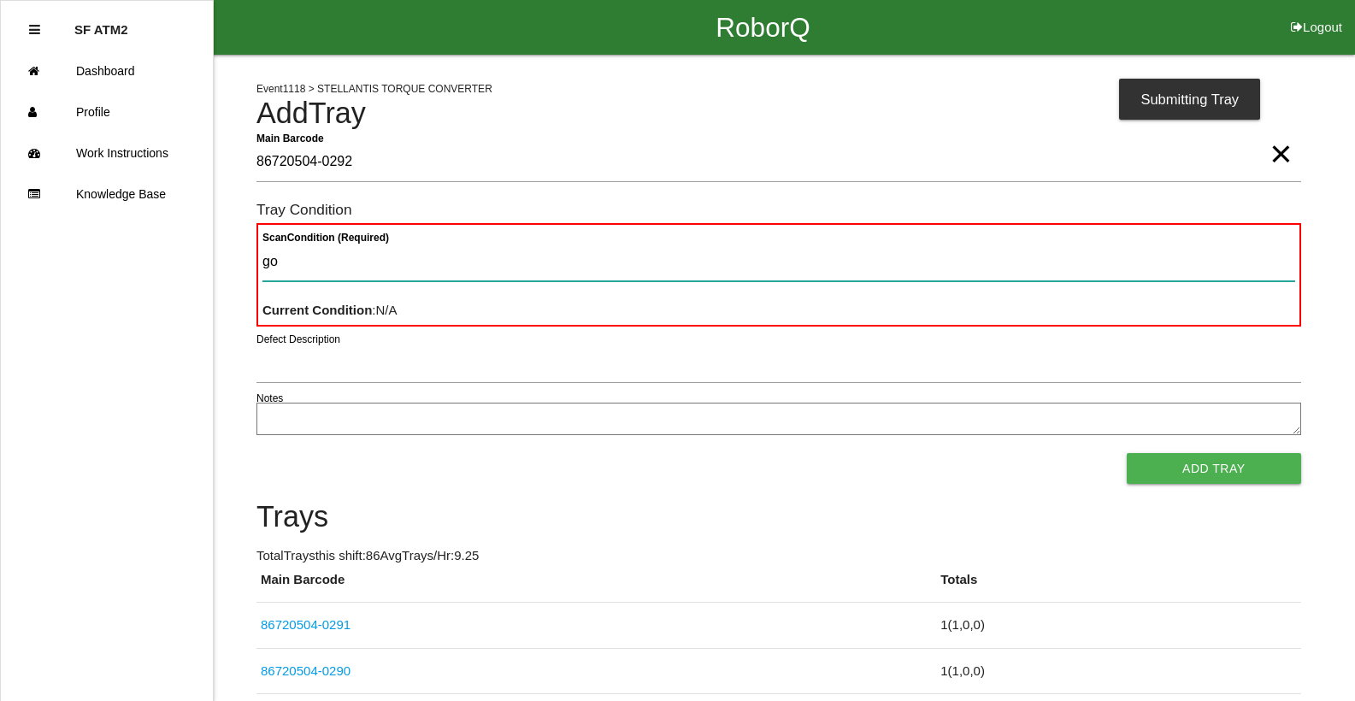
type Condition "goo"
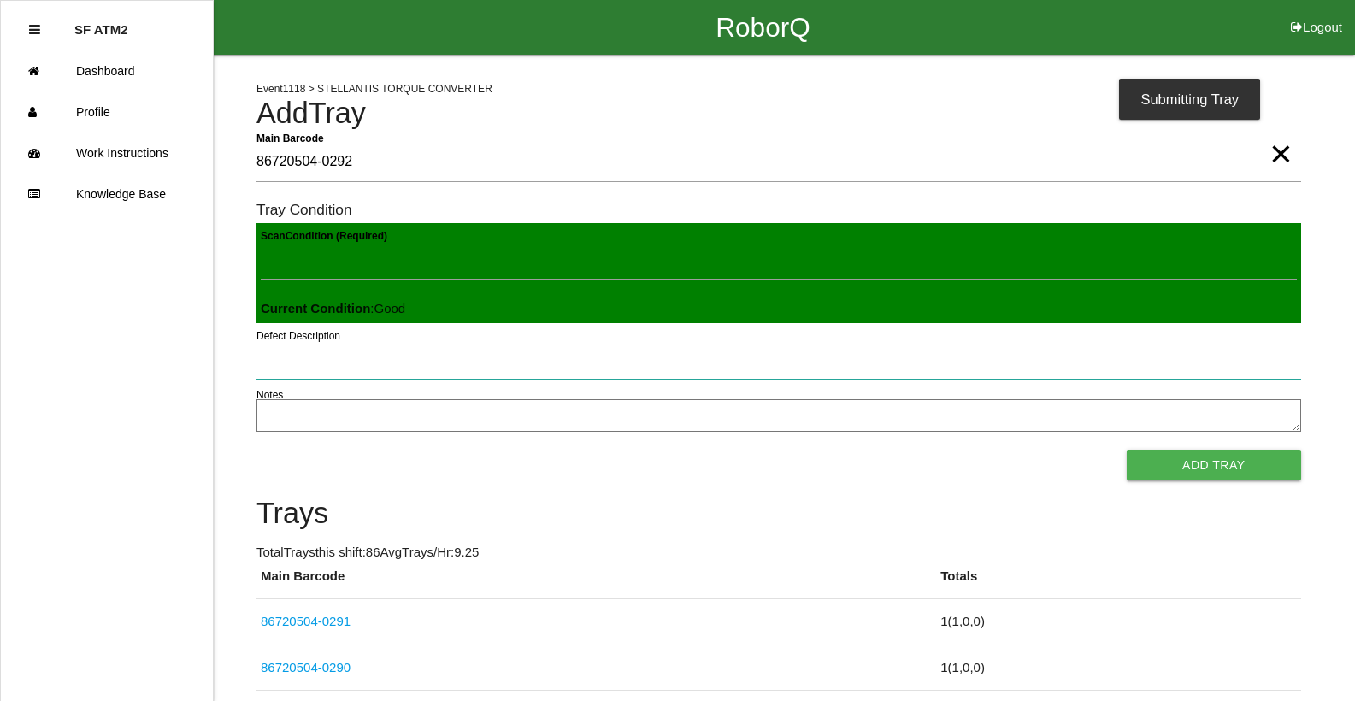
click at [1127, 450] on button "Add Tray" at bounding box center [1214, 465] width 174 height 31
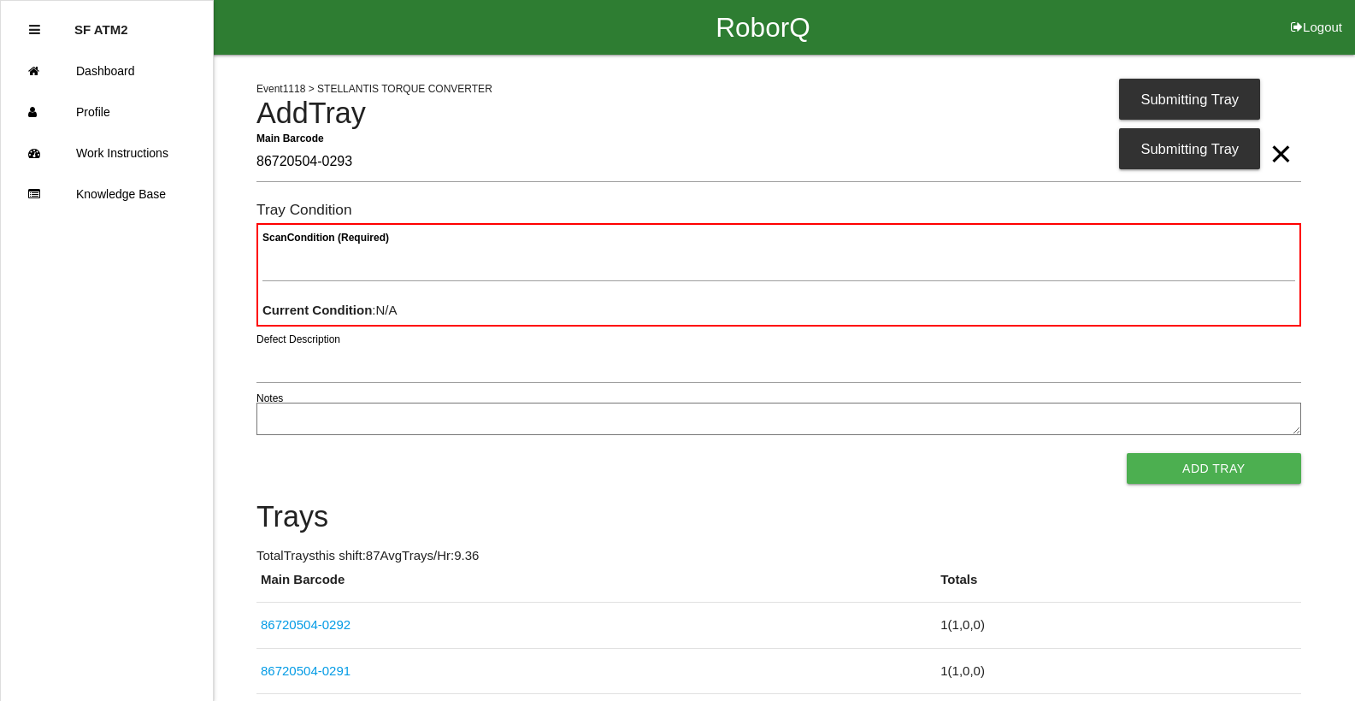
type Barcode "86720504-0293"
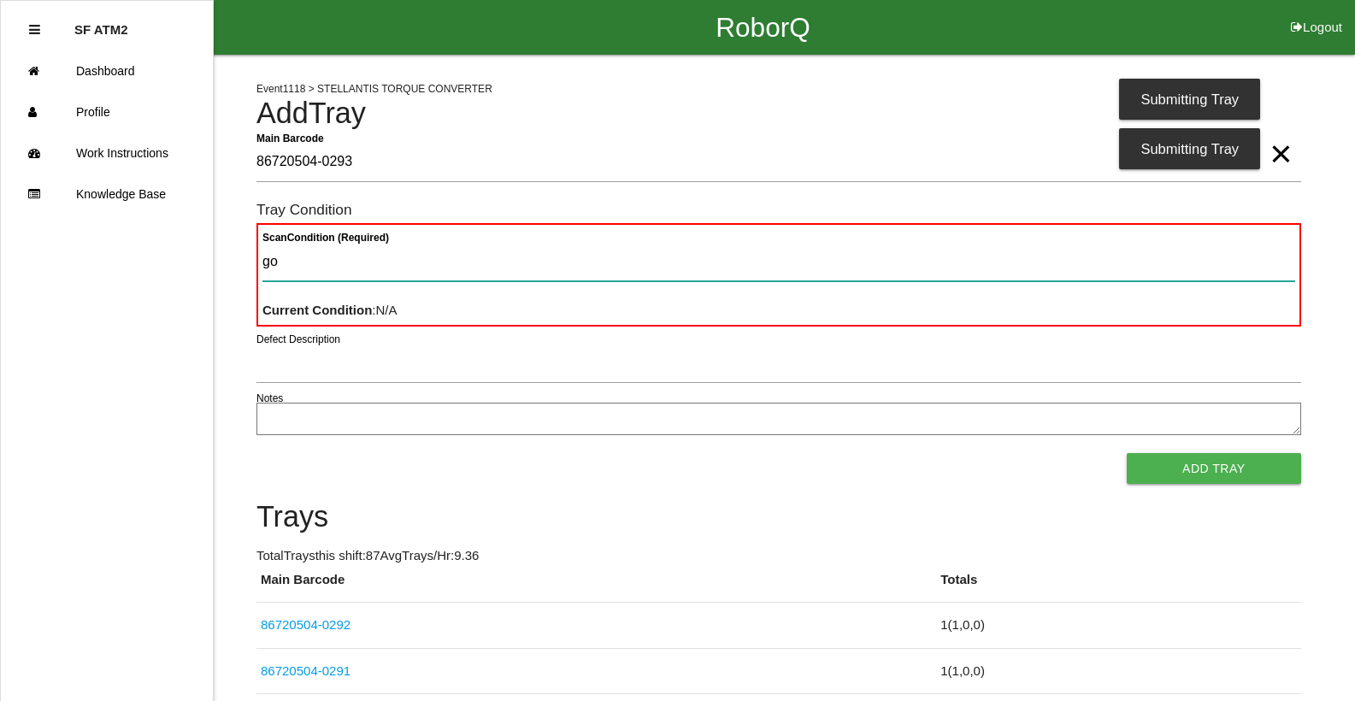
type Condition "goo"
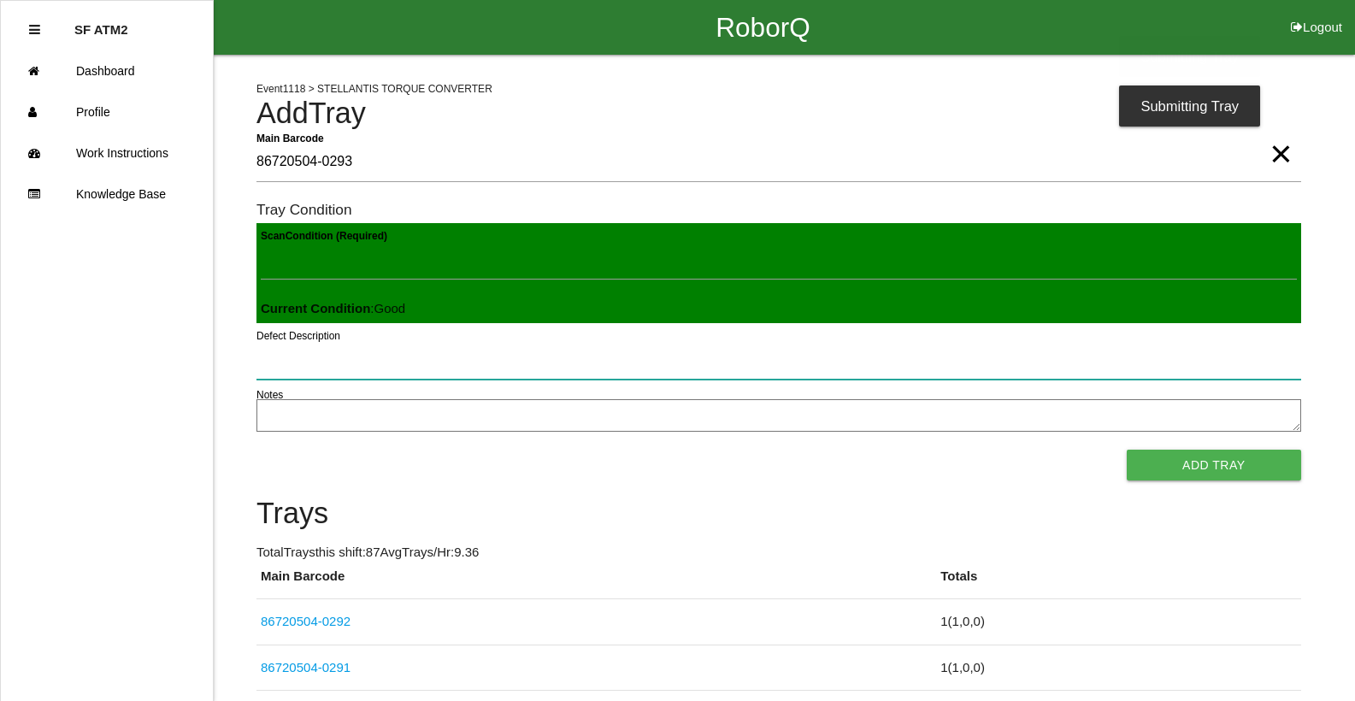
click at [1127, 450] on button "Add Tray" at bounding box center [1214, 465] width 174 height 31
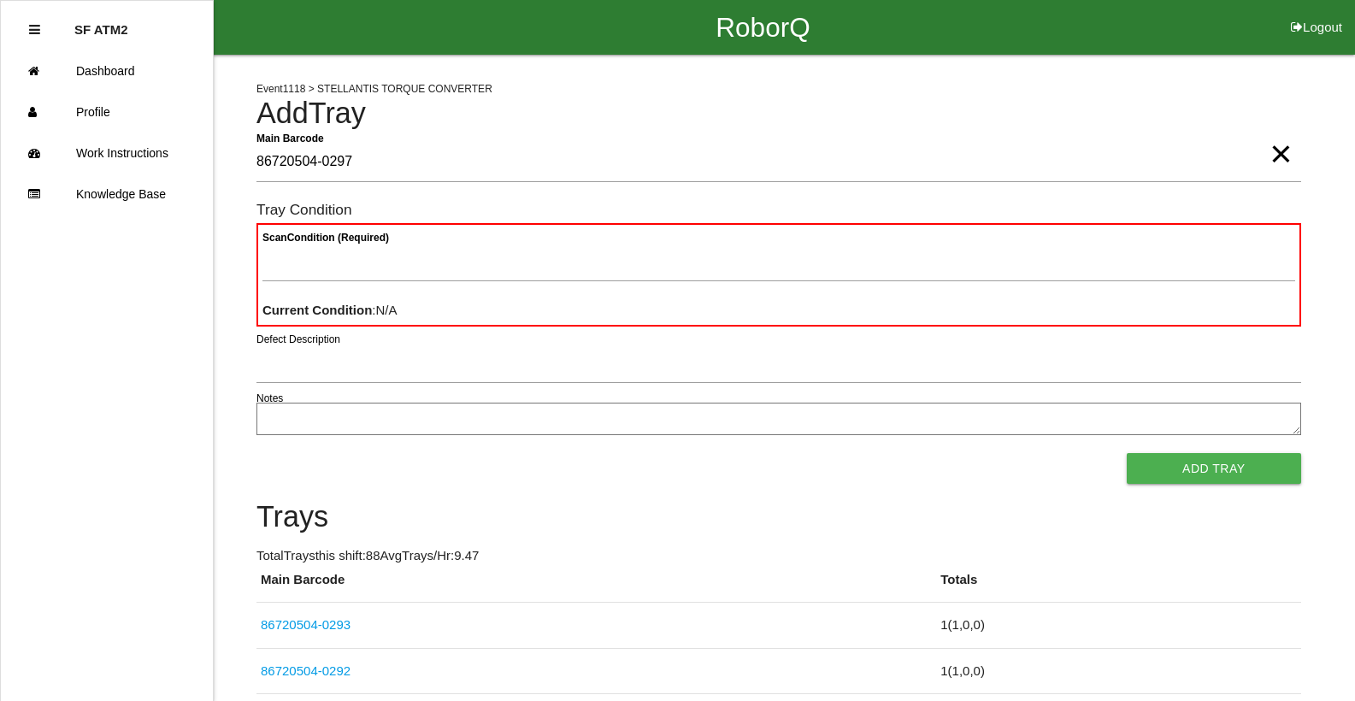
type Barcode "86720504-0297"
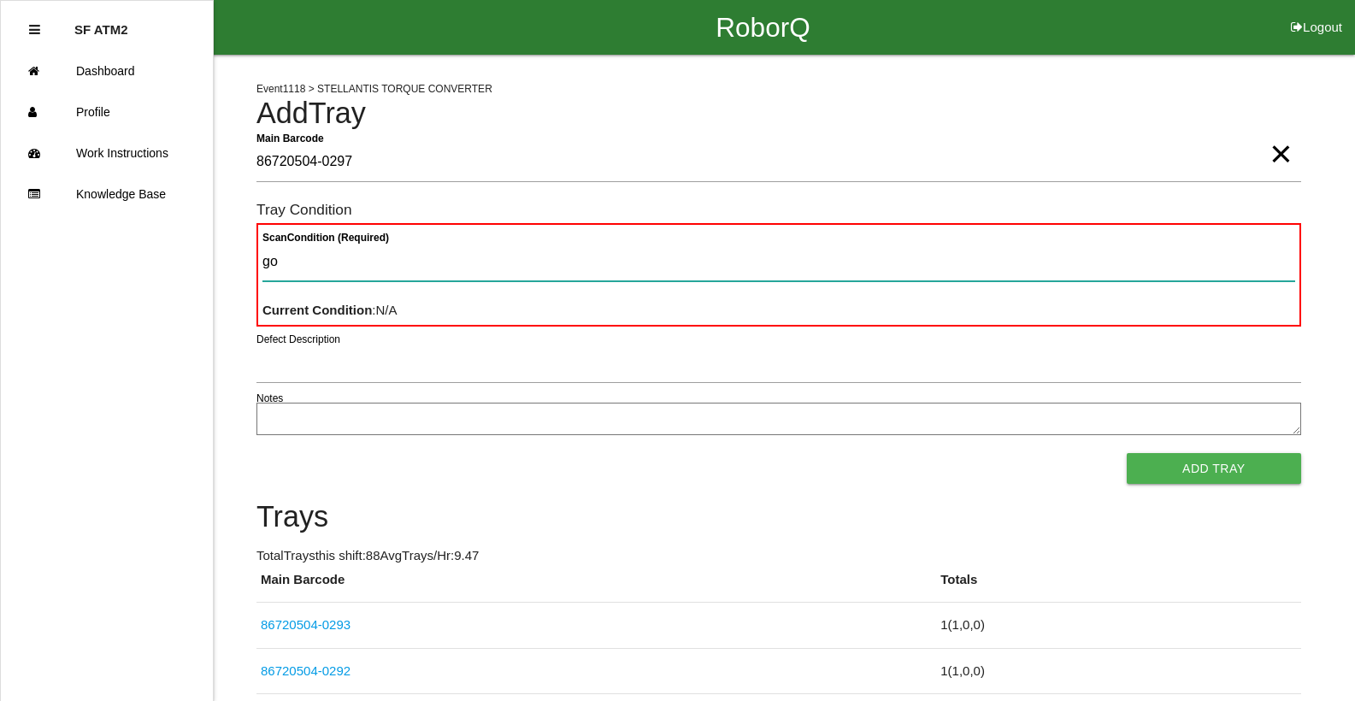
type Condition "goo"
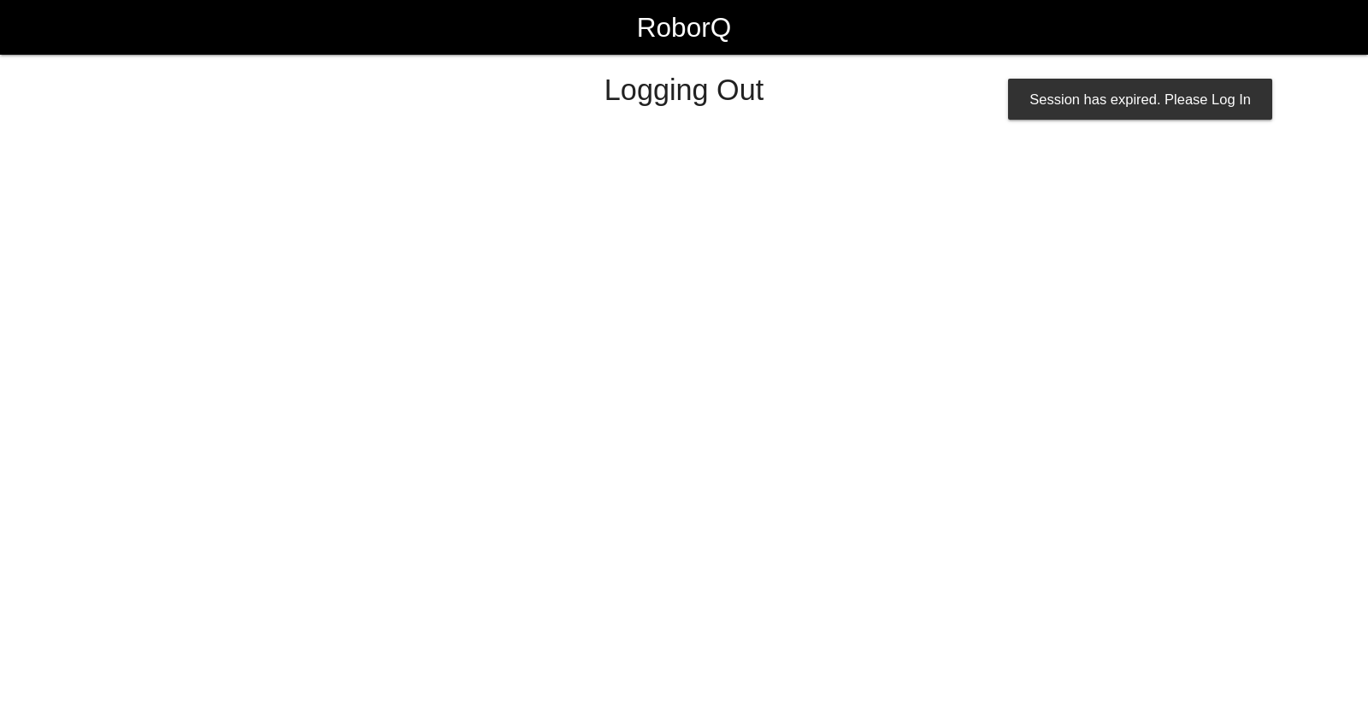
select select "Worker"
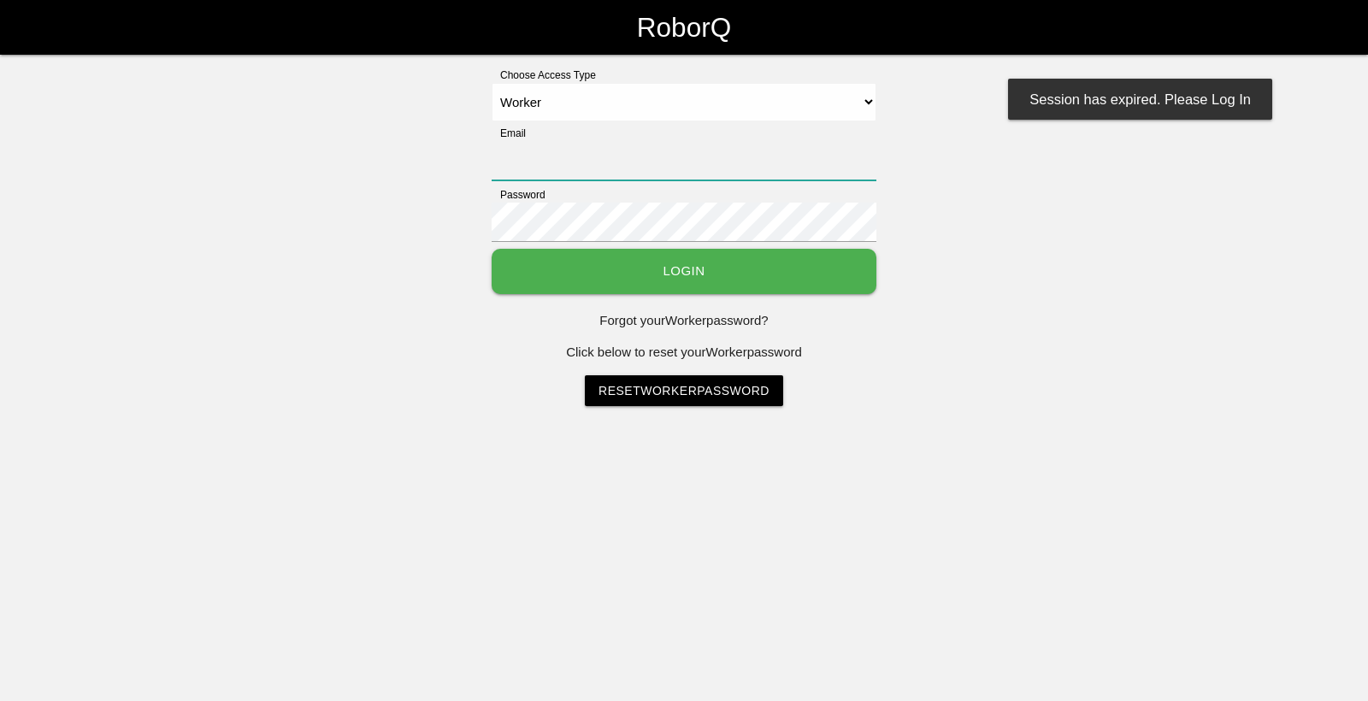
type input "[EMAIL_ADDRESS][DOMAIN_NAME]"
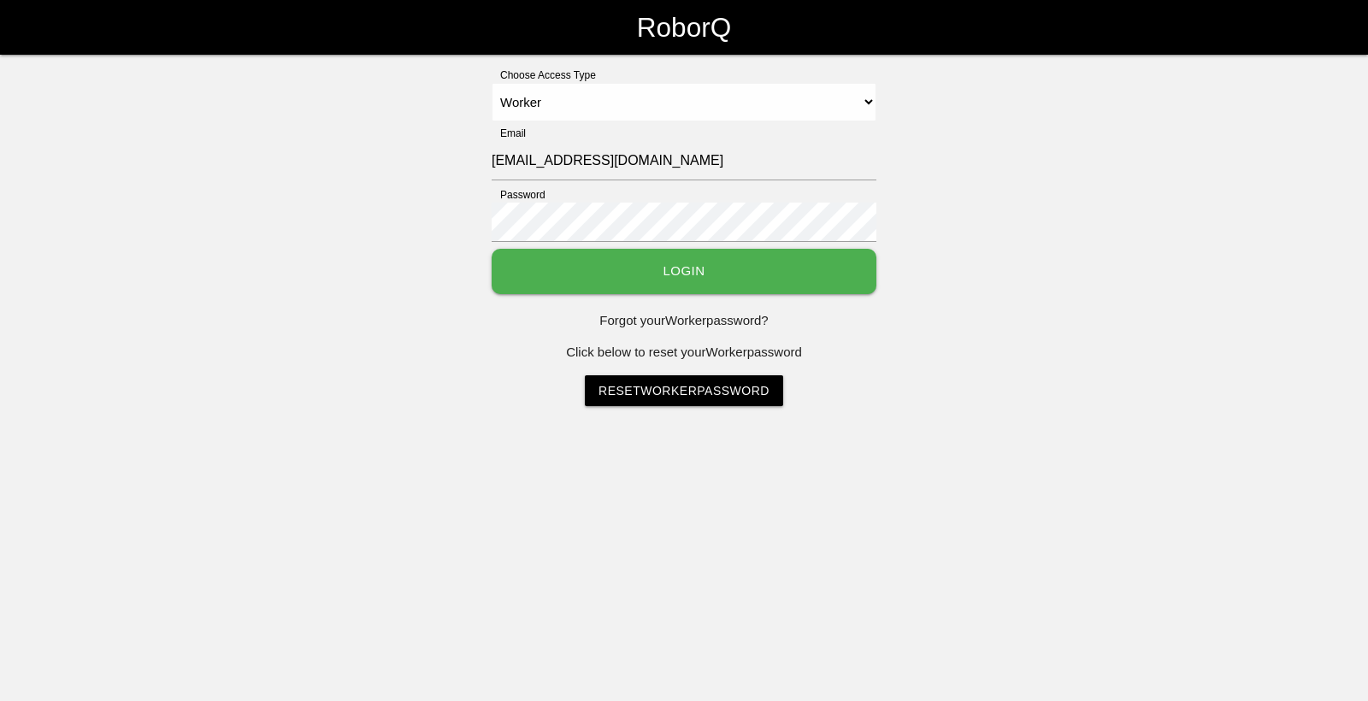
click at [724, 262] on button "Login" at bounding box center [683, 271] width 385 height 45
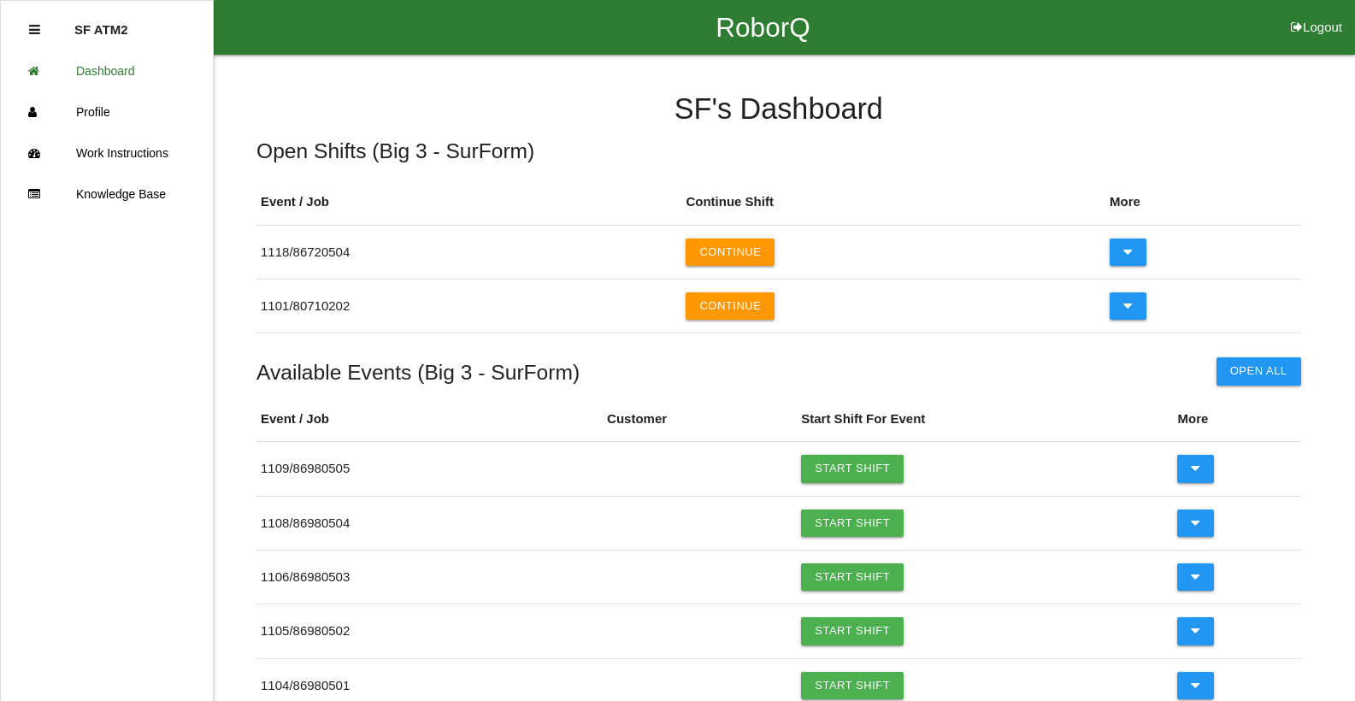
click at [724, 262] on button "Continue" at bounding box center [730, 251] width 89 height 27
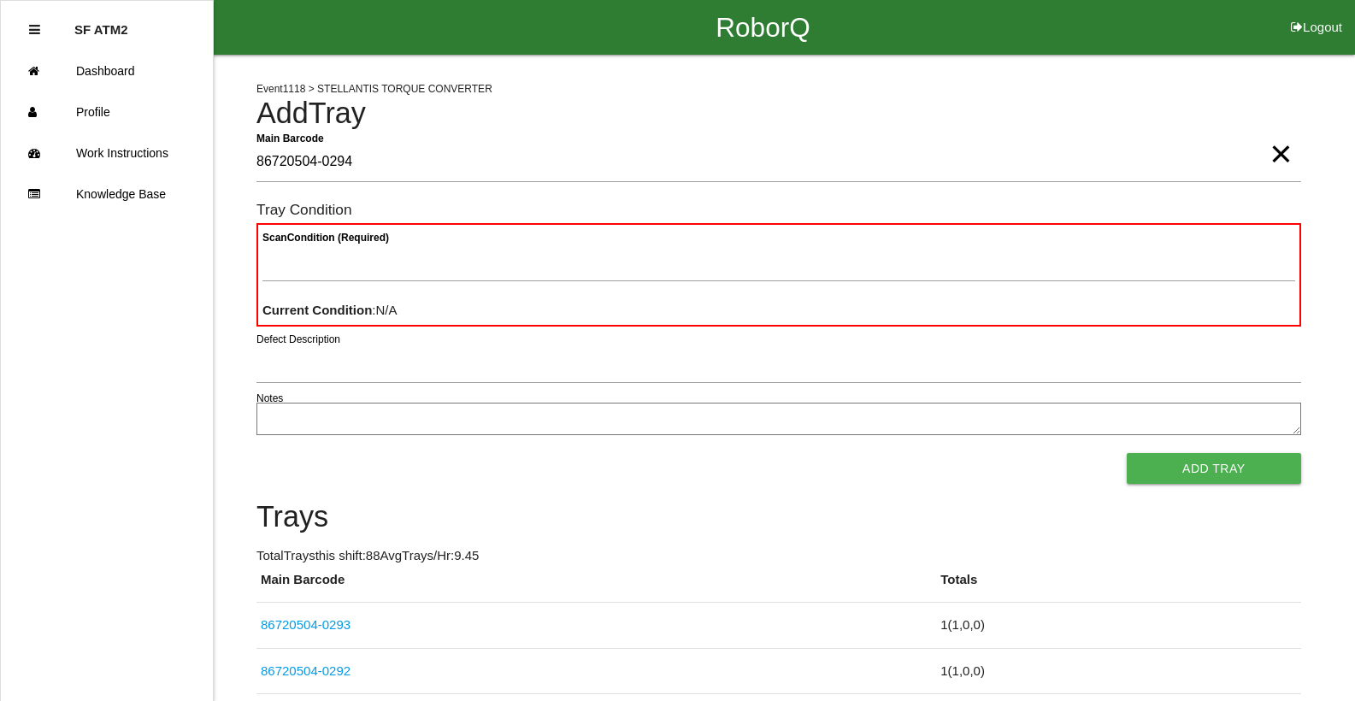
type Barcode "86720504-0294"
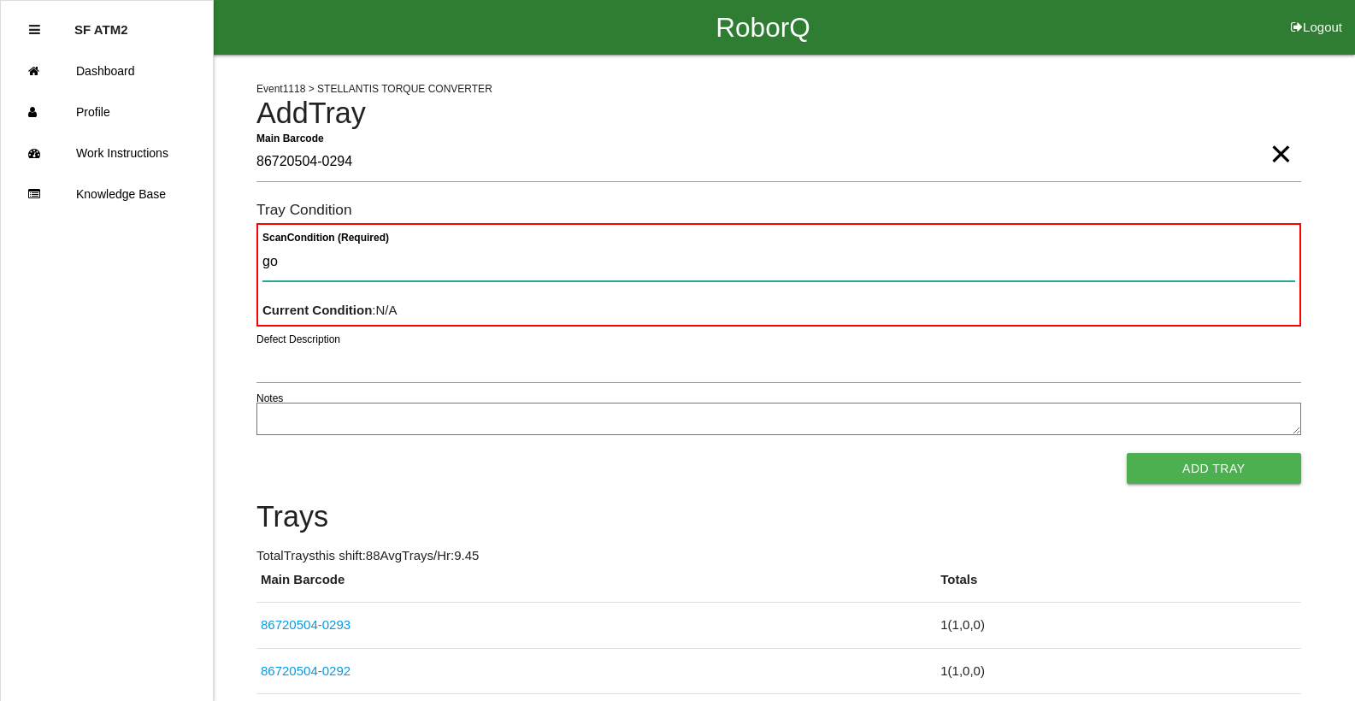
type Condition "goo"
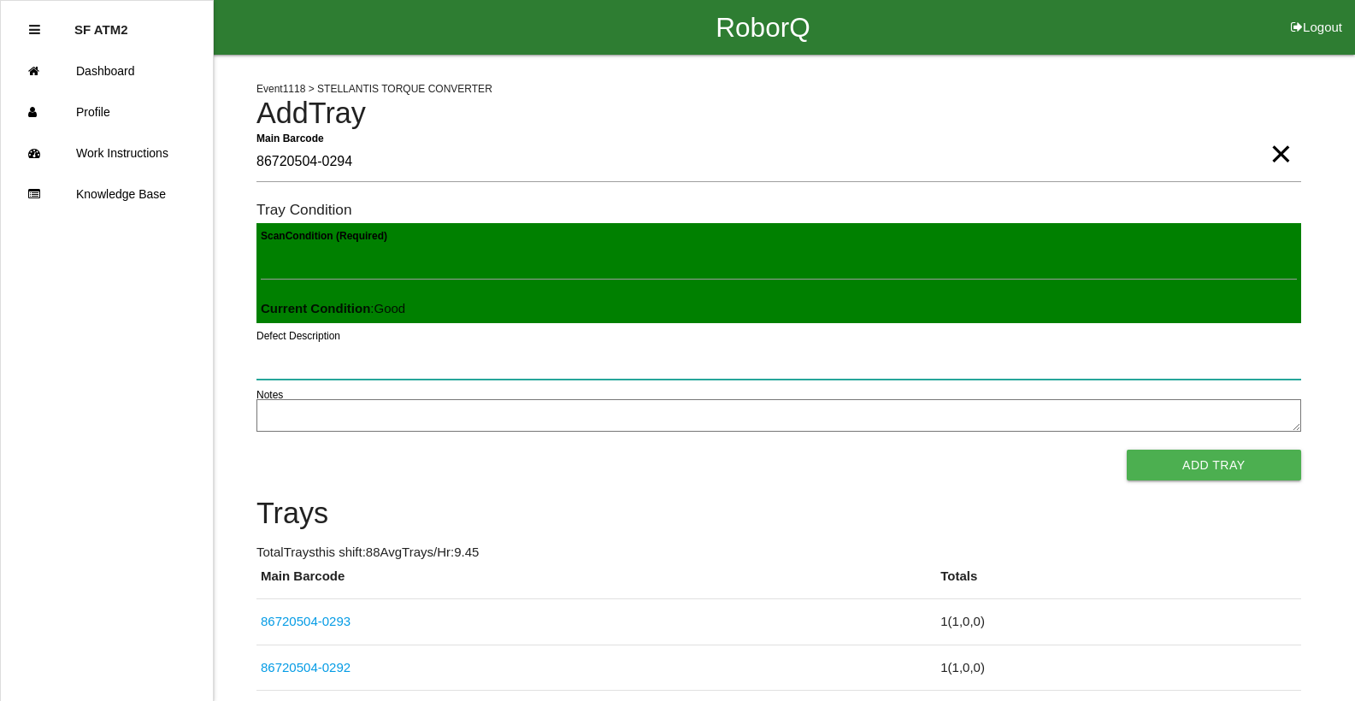
click at [1127, 450] on button "Add Tray" at bounding box center [1214, 465] width 174 height 31
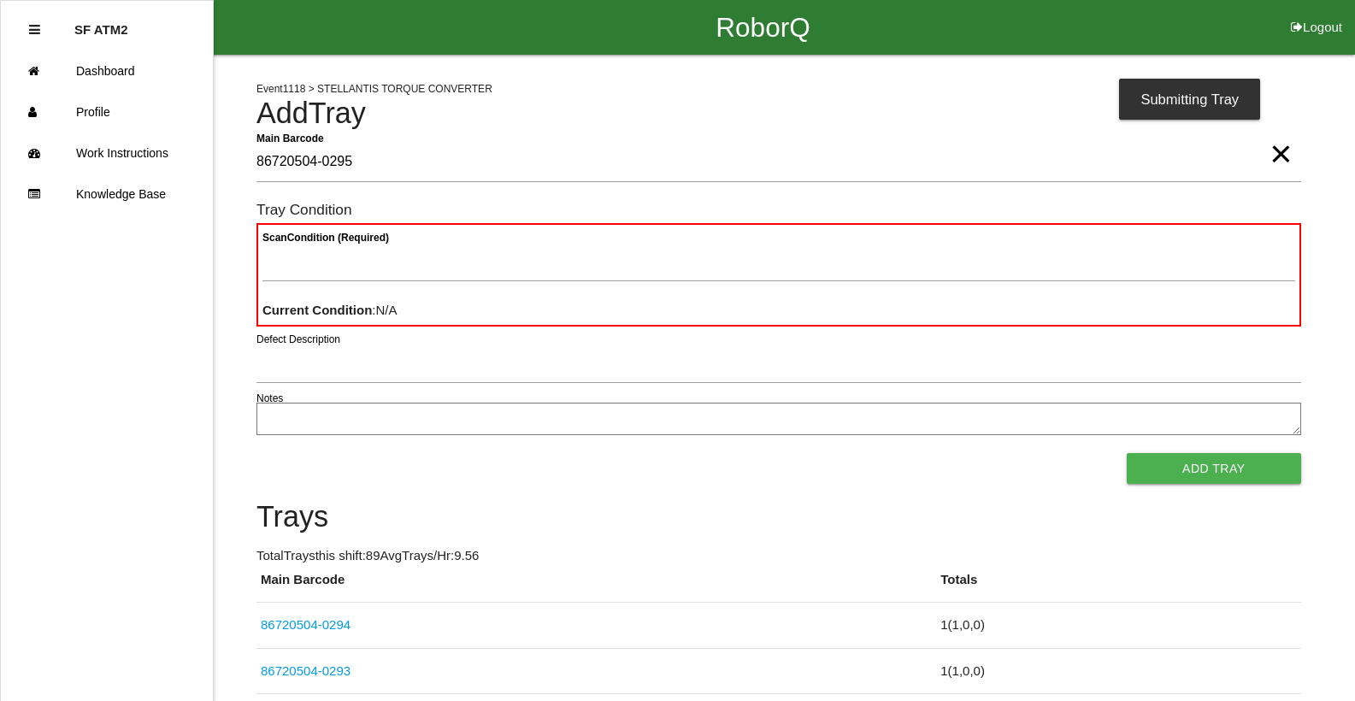
type Barcode "86720504-0295"
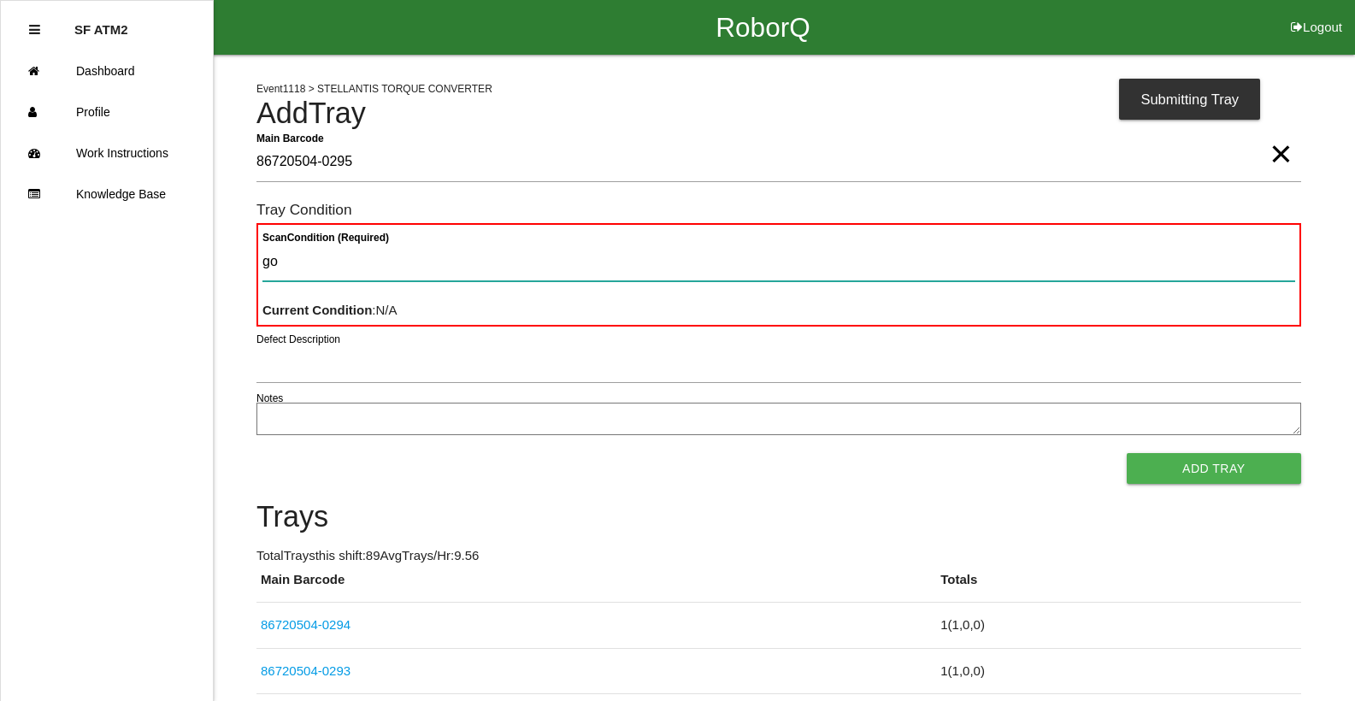
type Condition "goo"
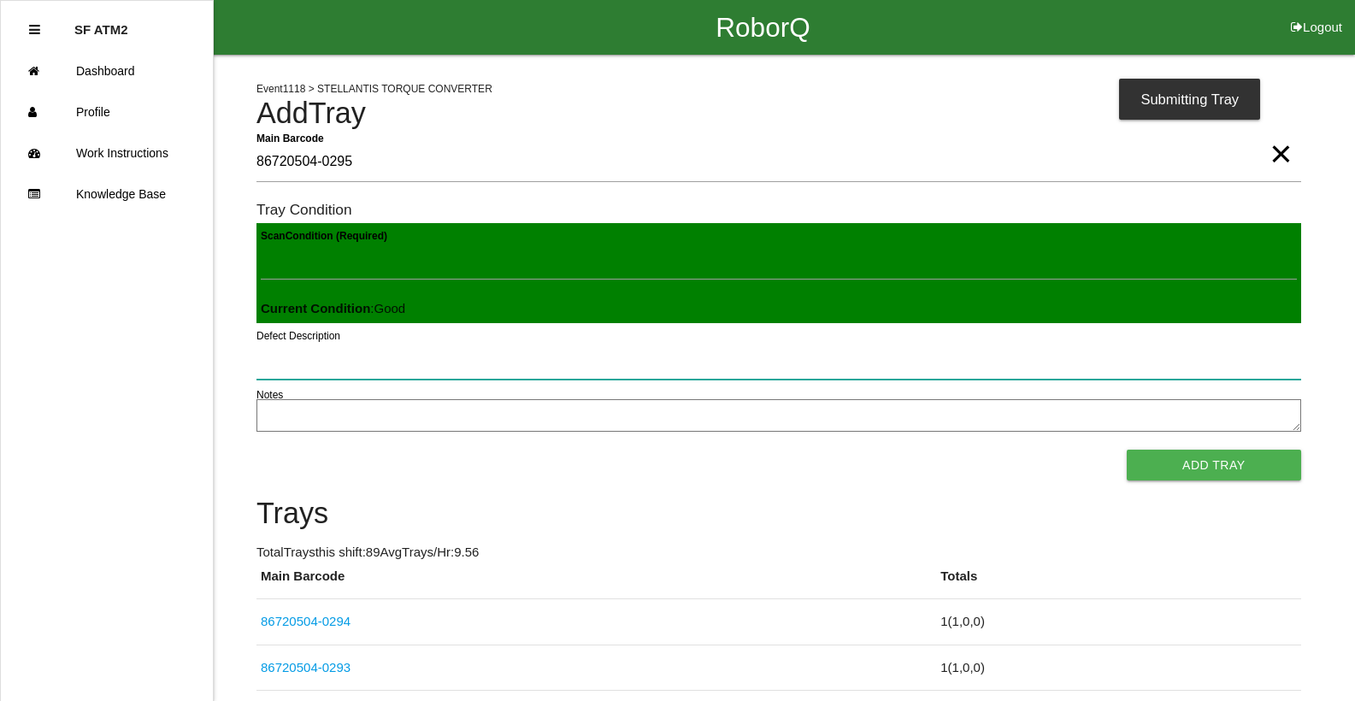
click at [1127, 450] on button "Add Tray" at bounding box center [1214, 465] width 174 height 31
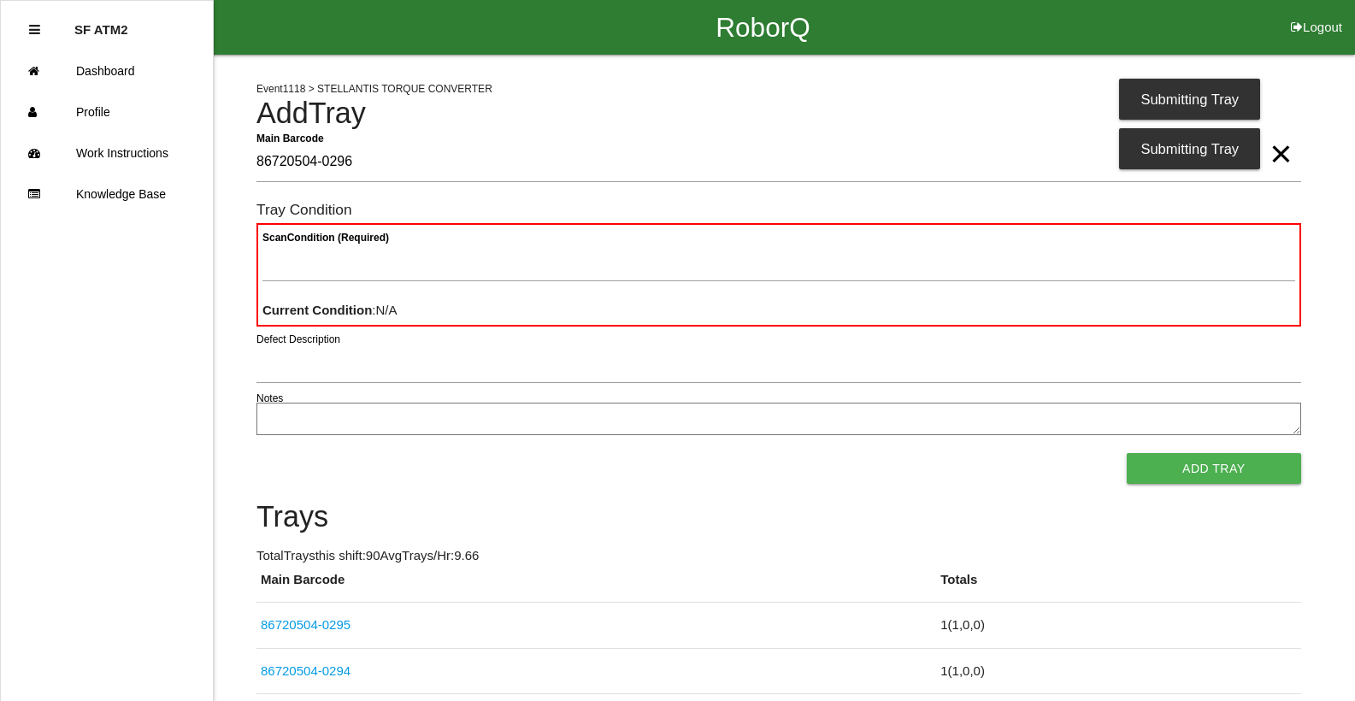
type Barcode "86720504-0296"
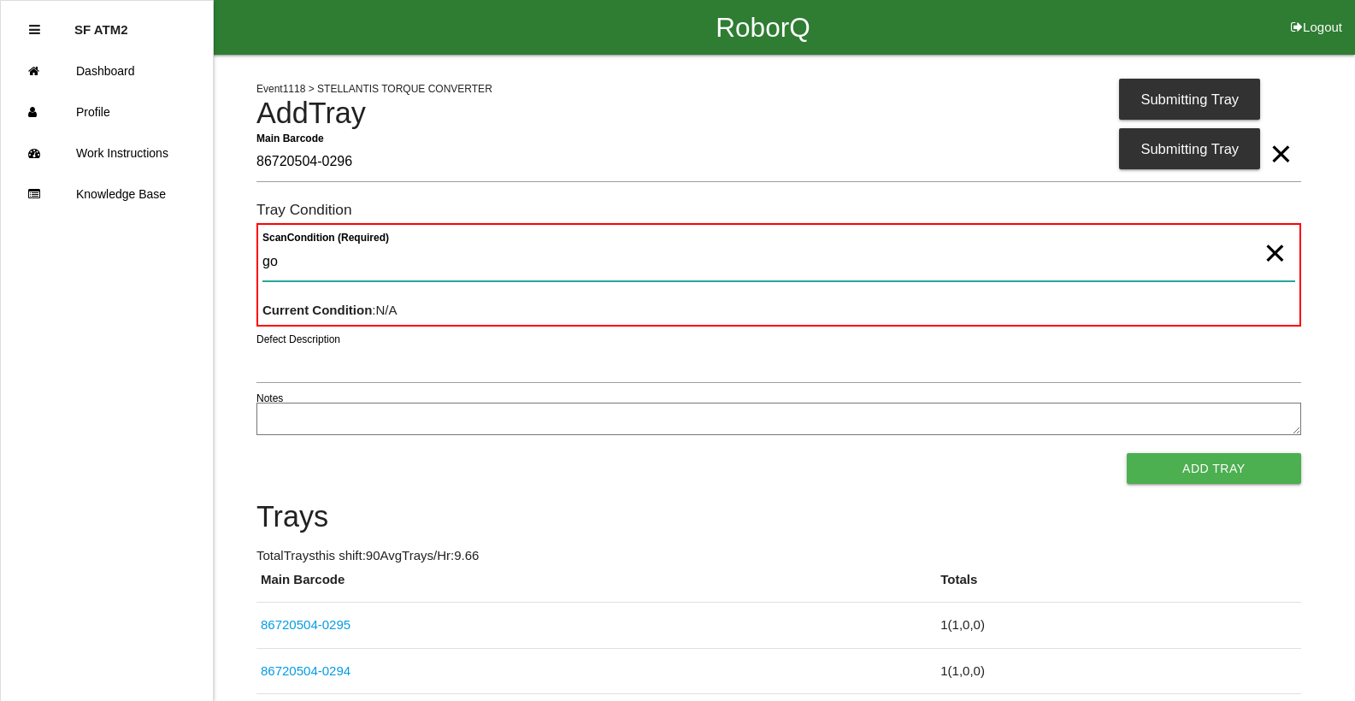
type Condition "goo"
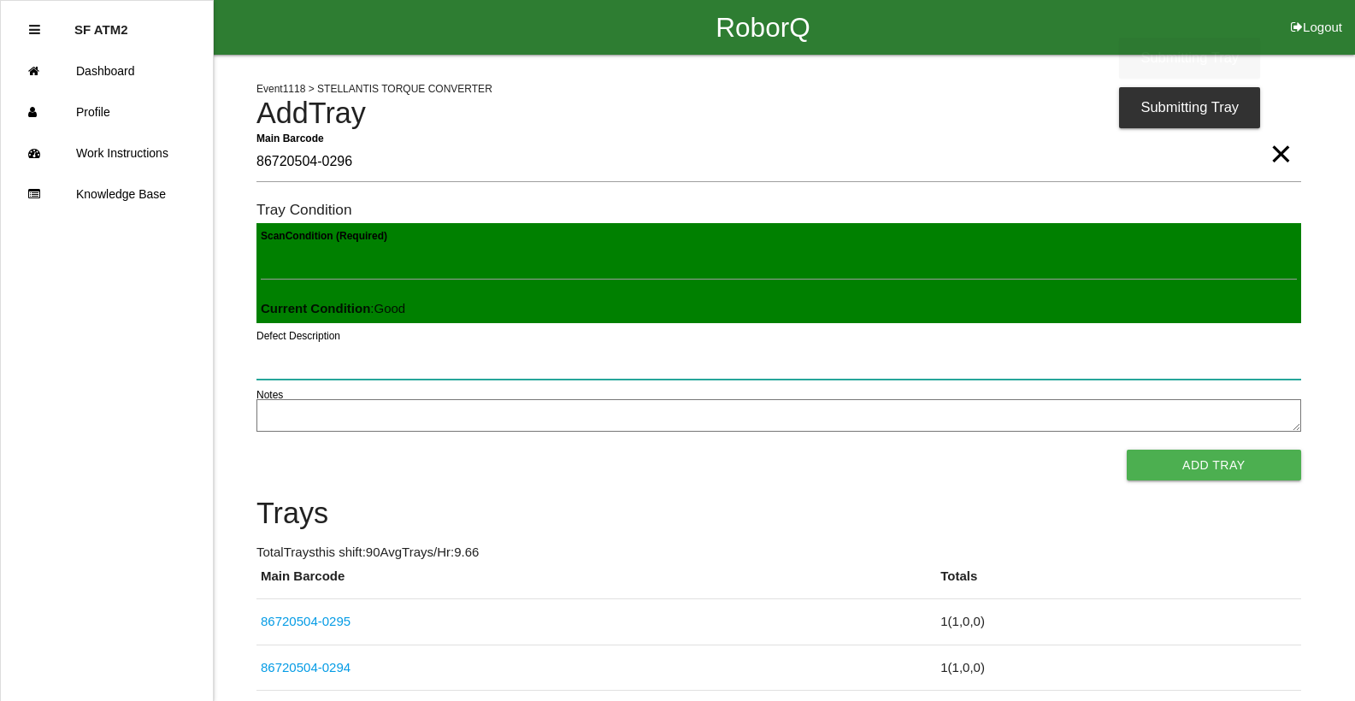
click at [1127, 450] on button "Add Tray" at bounding box center [1214, 465] width 174 height 31
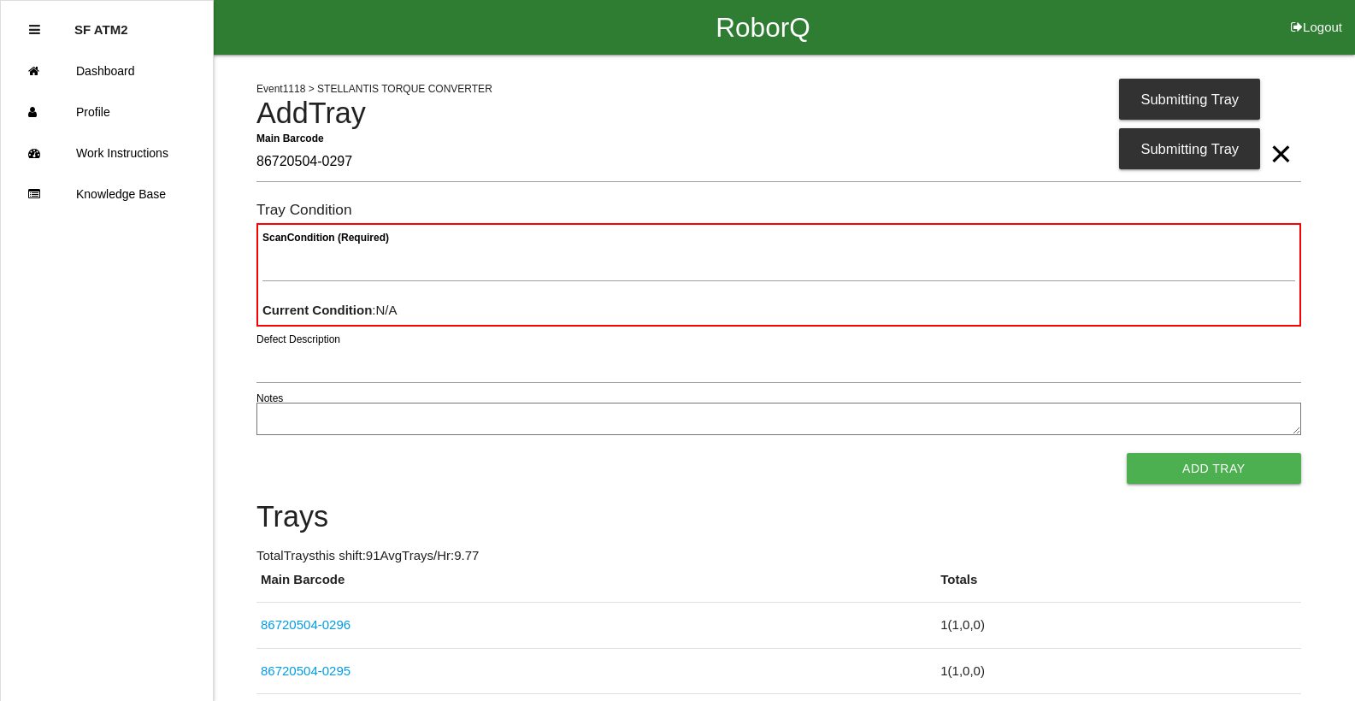
type Barcode "86720504-0297"
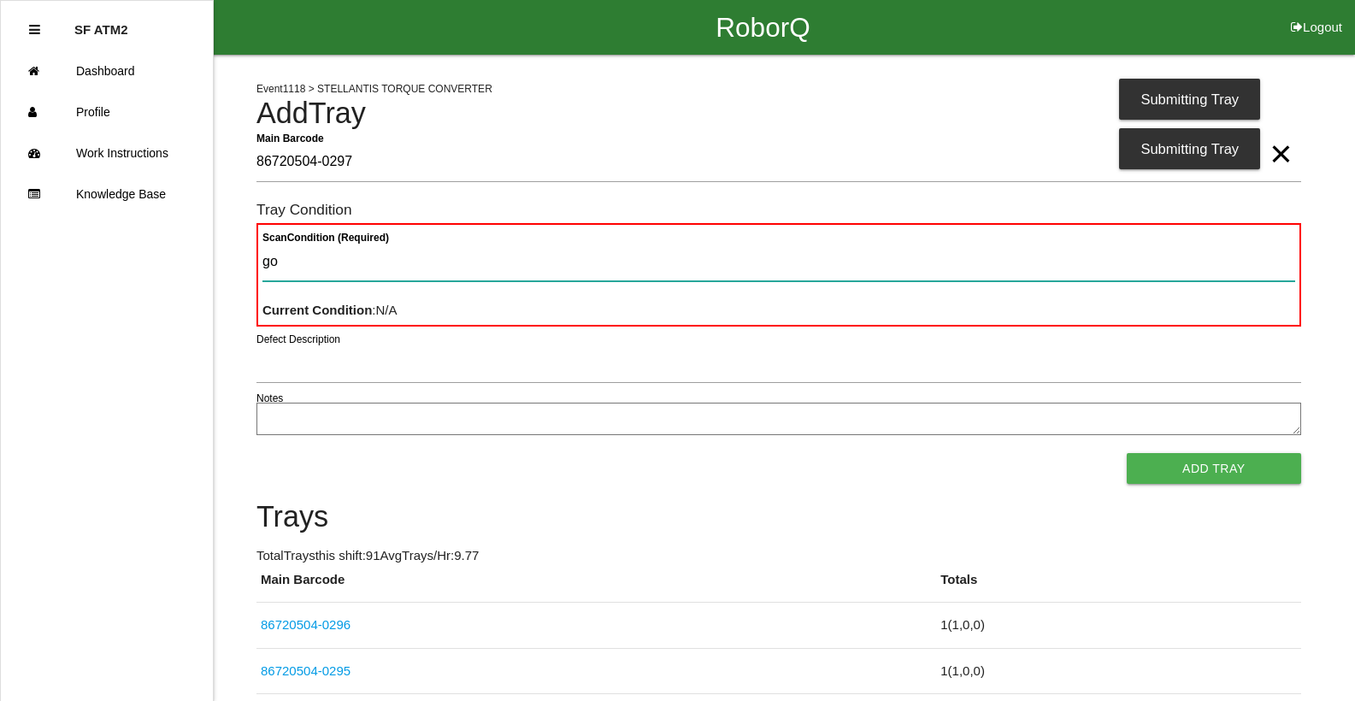
type Condition "goo"
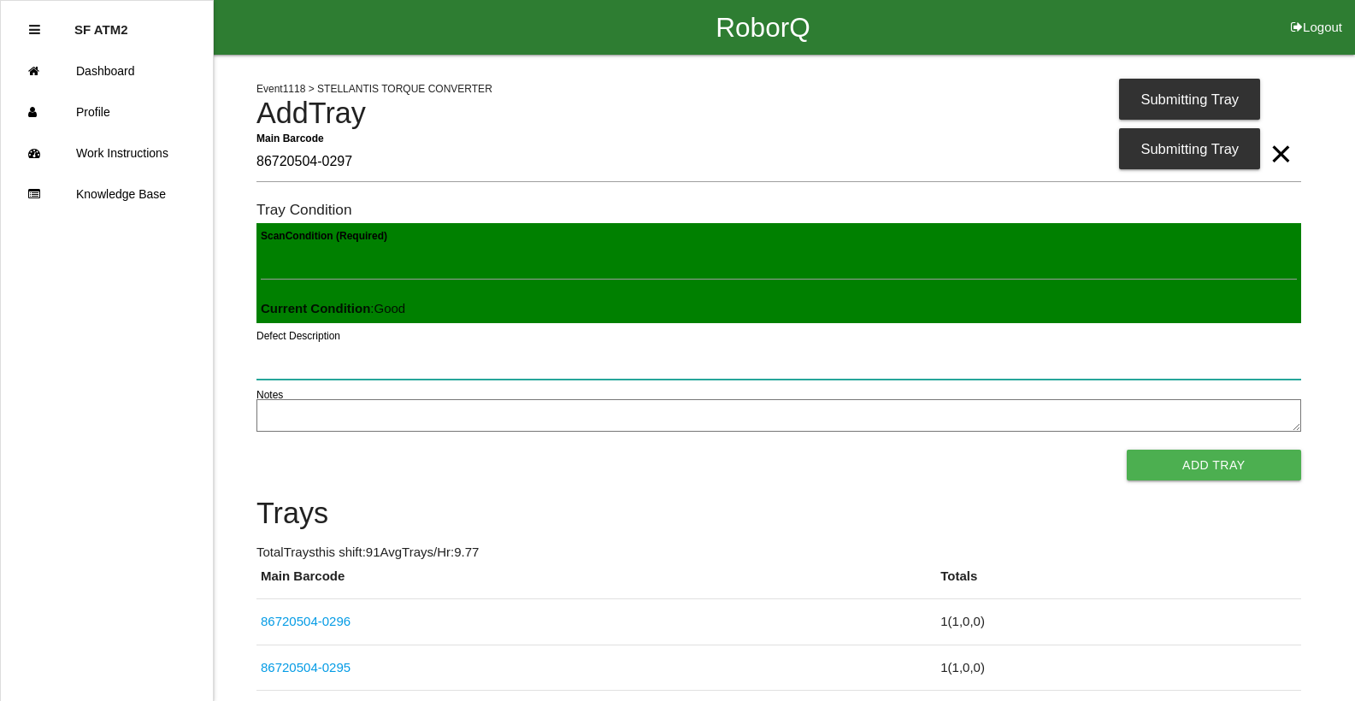
click at [1127, 450] on button "Add Tray" at bounding box center [1214, 465] width 174 height 31
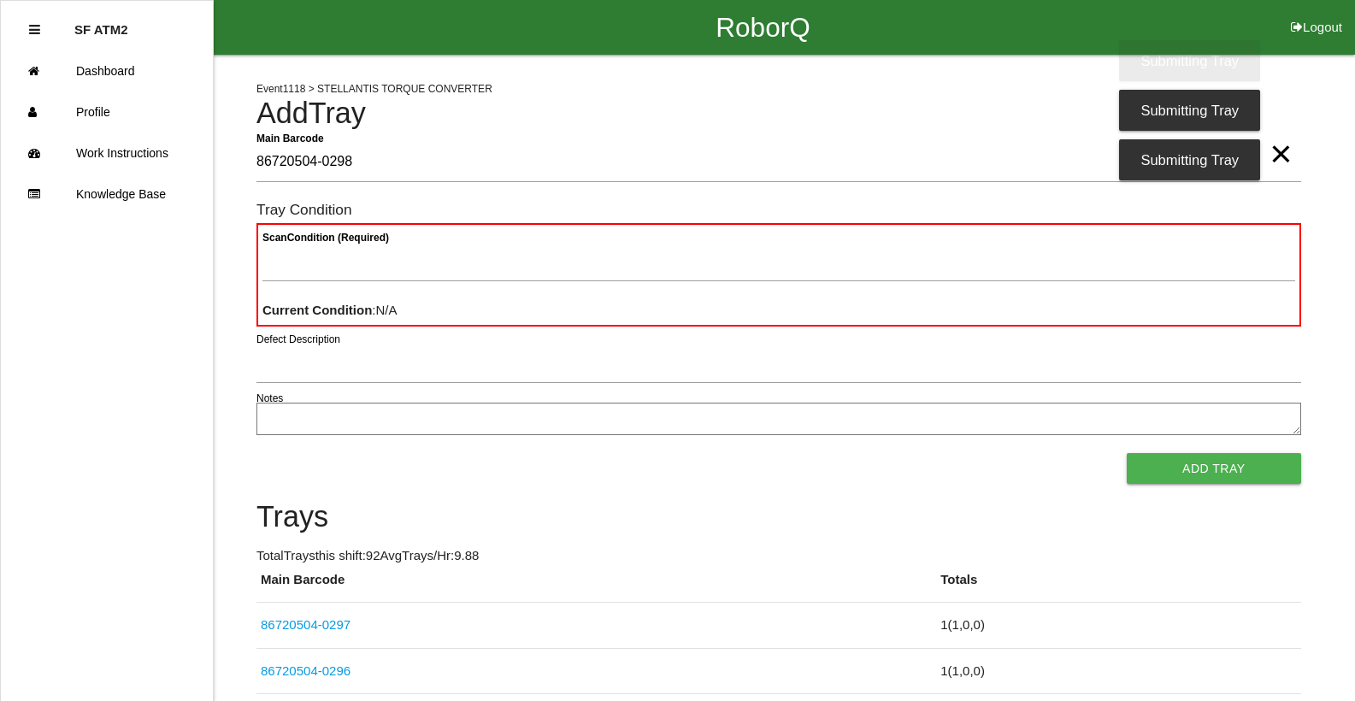
type Barcode "86720504-0298"
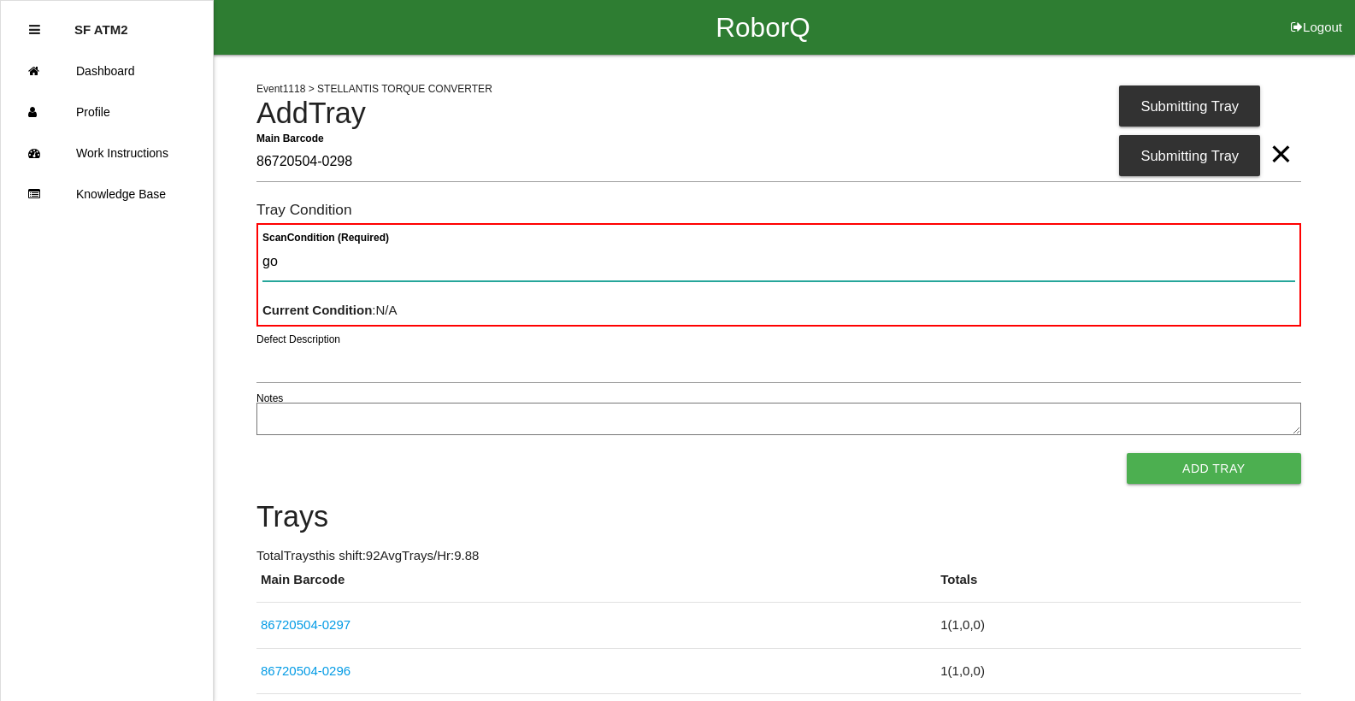
type Condition "goo"
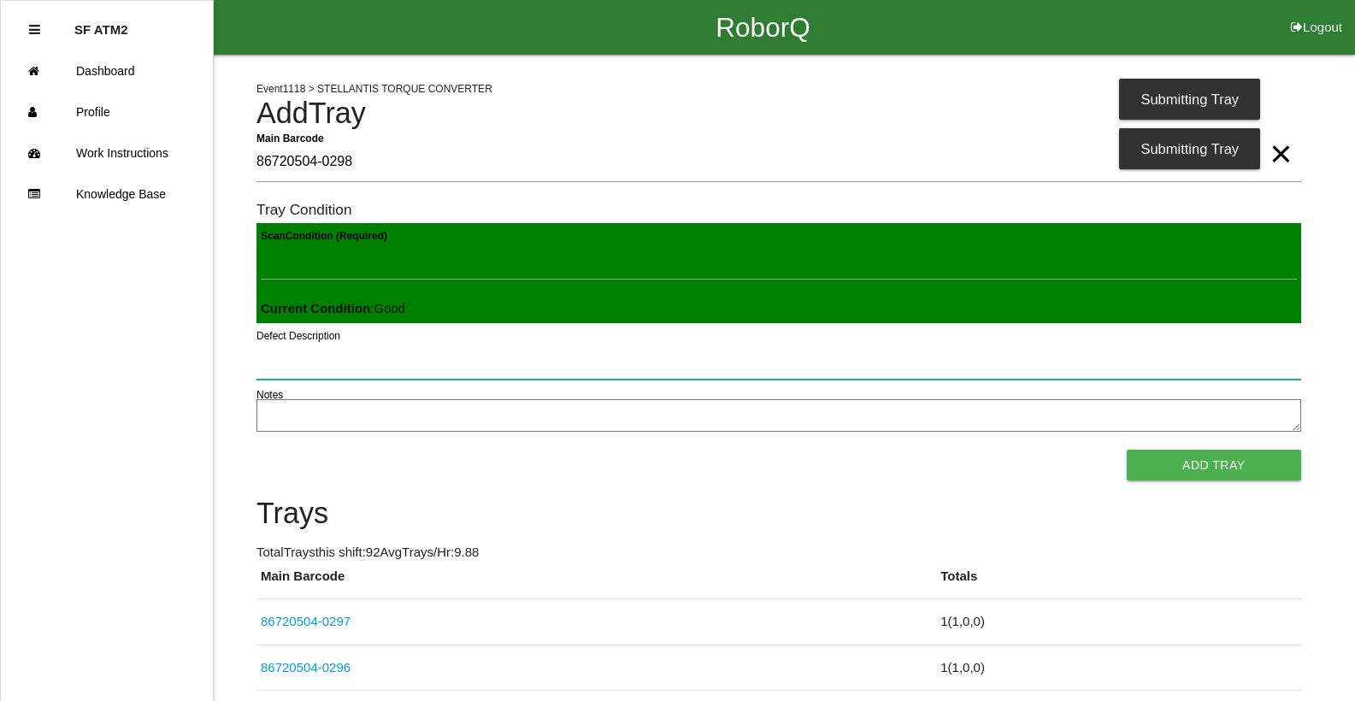
click at [1127, 450] on button "Add Tray" at bounding box center [1214, 465] width 174 height 31
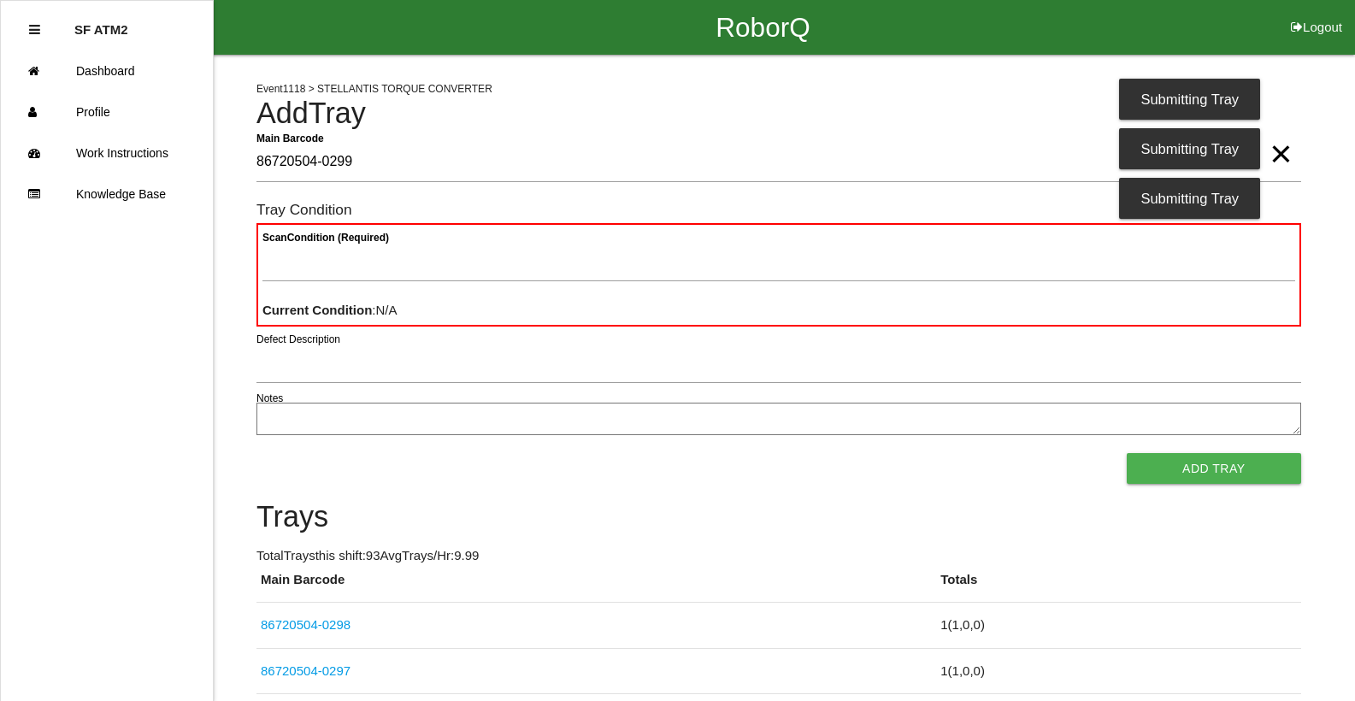
type Barcode "86720504-0299"
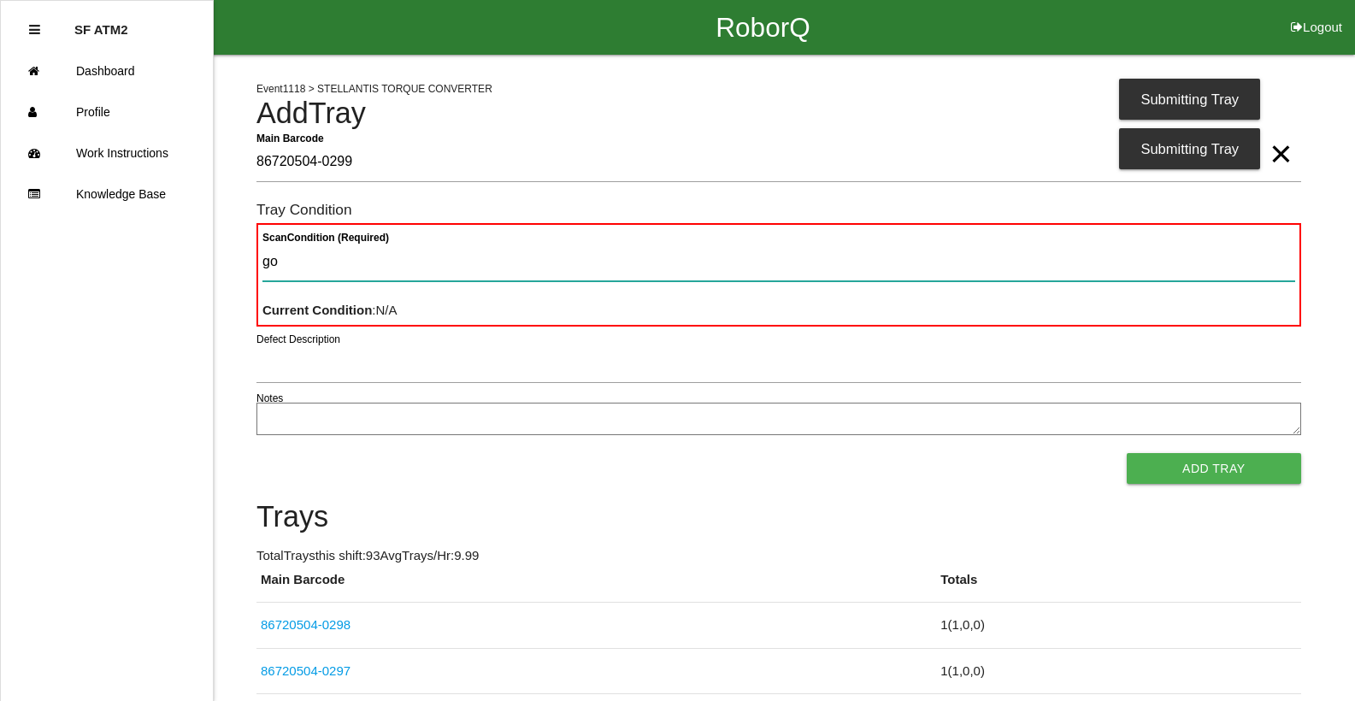
type Condition "goo"
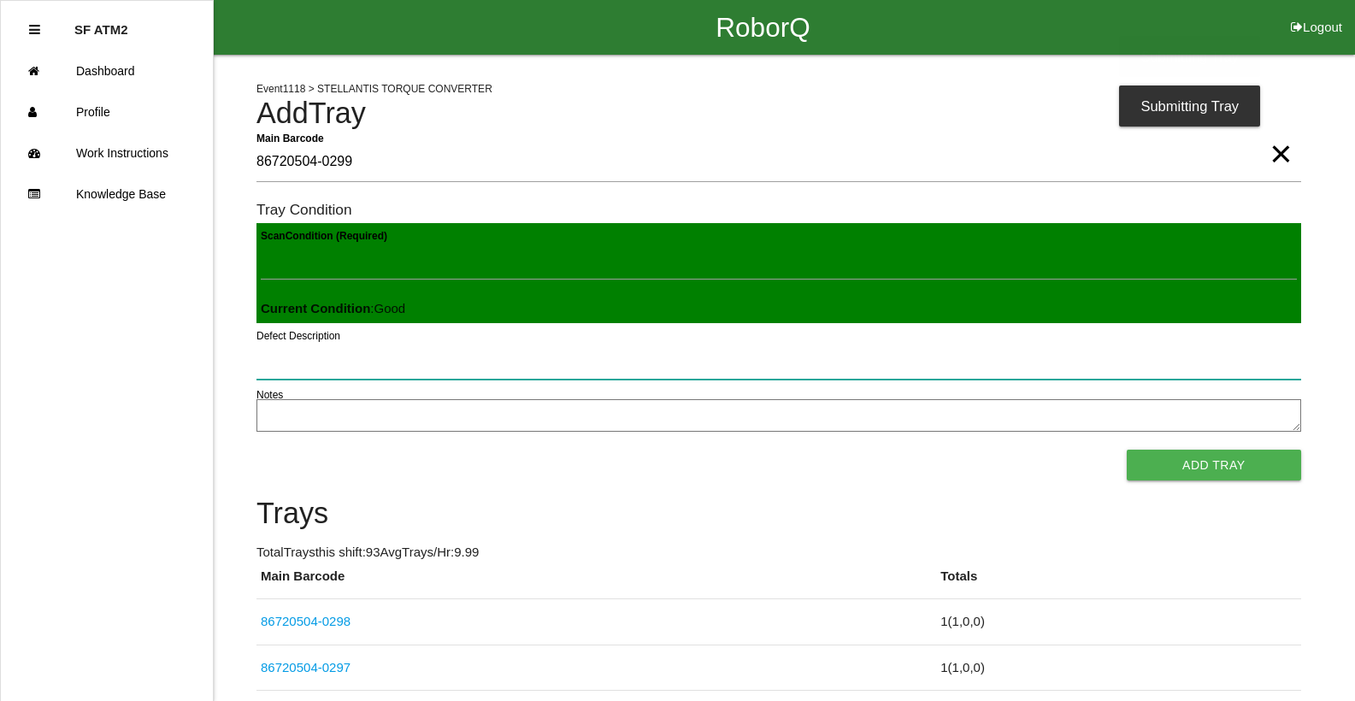
click at [1127, 450] on button "Add Tray" at bounding box center [1214, 465] width 174 height 31
